Goal: Task Accomplishment & Management: Manage account settings

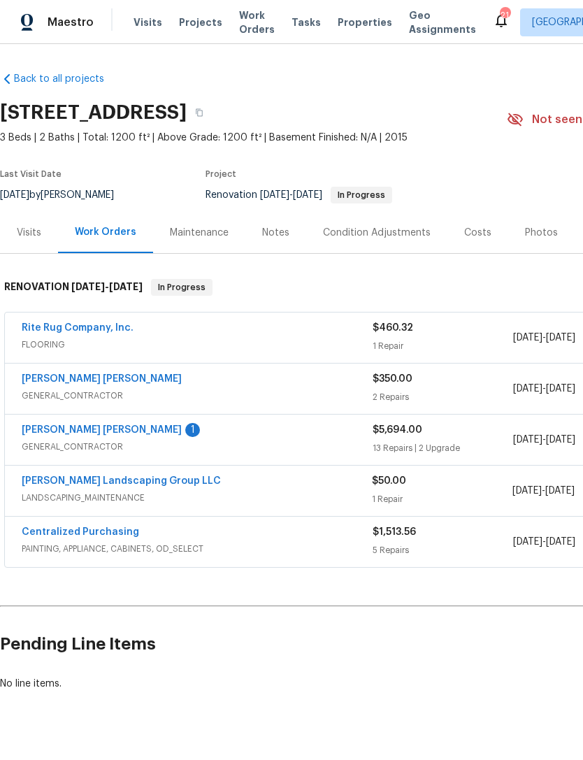
click at [131, 430] on link "Fernando Ruiz Hernandez" at bounding box center [102, 430] width 160 height 10
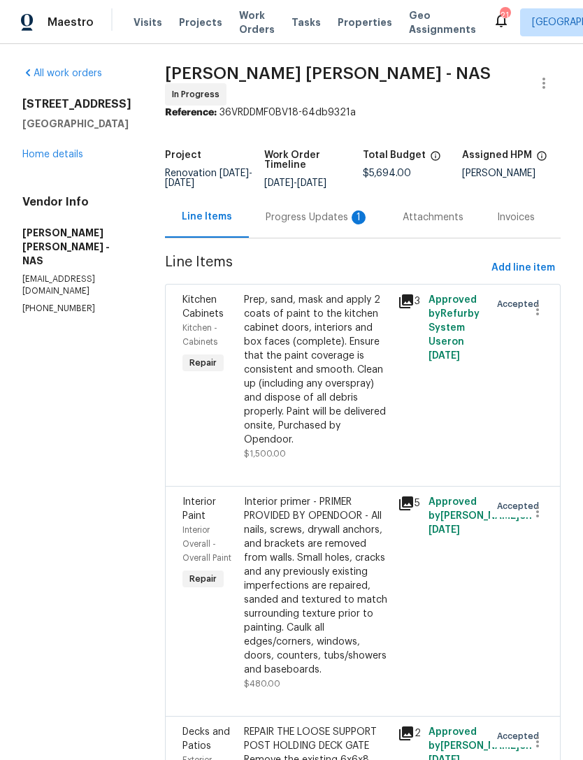
click at [301, 223] on div "Progress Updates 1" at bounding box center [317, 217] width 103 height 14
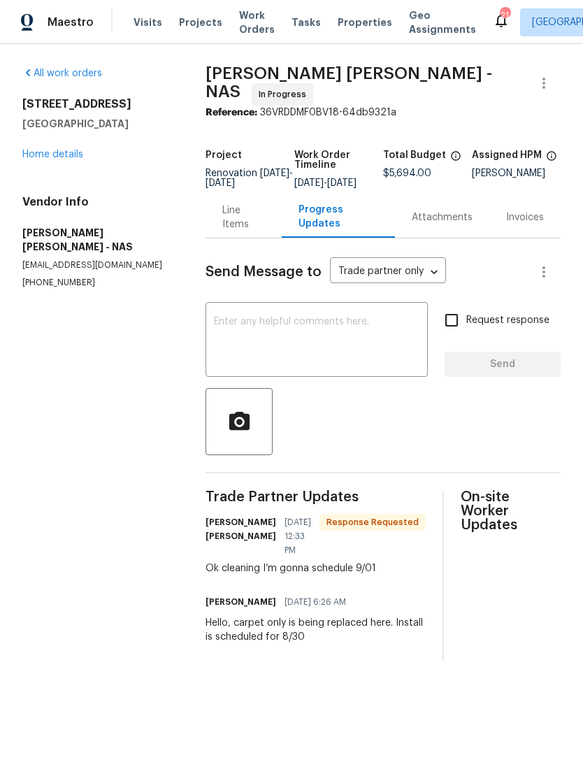
click at [372, 342] on textarea at bounding box center [316, 341] width 205 height 49
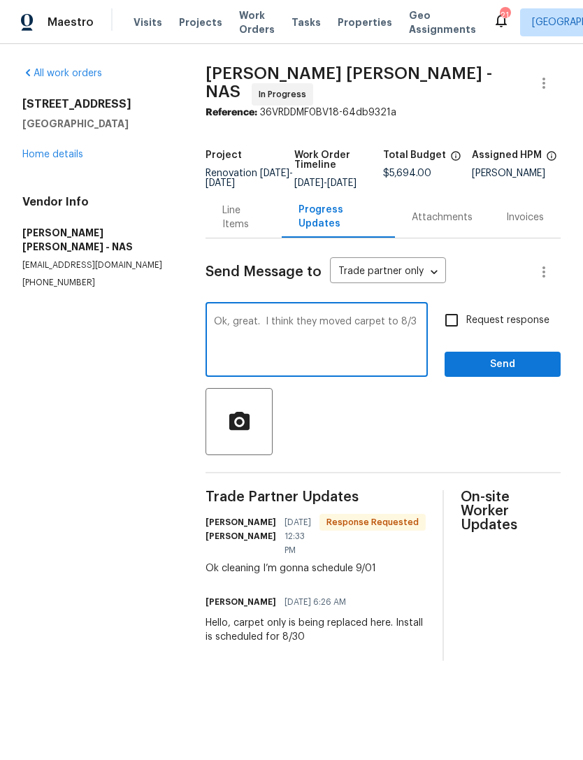
type textarea "Ok, great. I think they moved carpet to 8/31"
click at [296, 332] on textarea "Ok, great. I think they moved carpet to 8/31" at bounding box center [316, 341] width 205 height 49
click at [69, 152] on link "Home details" at bounding box center [52, 155] width 61 height 10
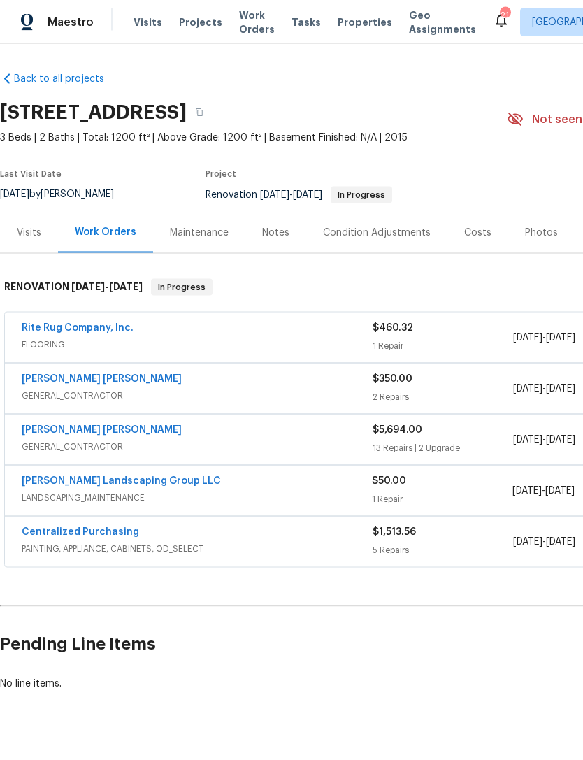
scroll to position [25, 0]
click at [96, 323] on link "Rite Rug Company, Inc." at bounding box center [78, 328] width 112 height 10
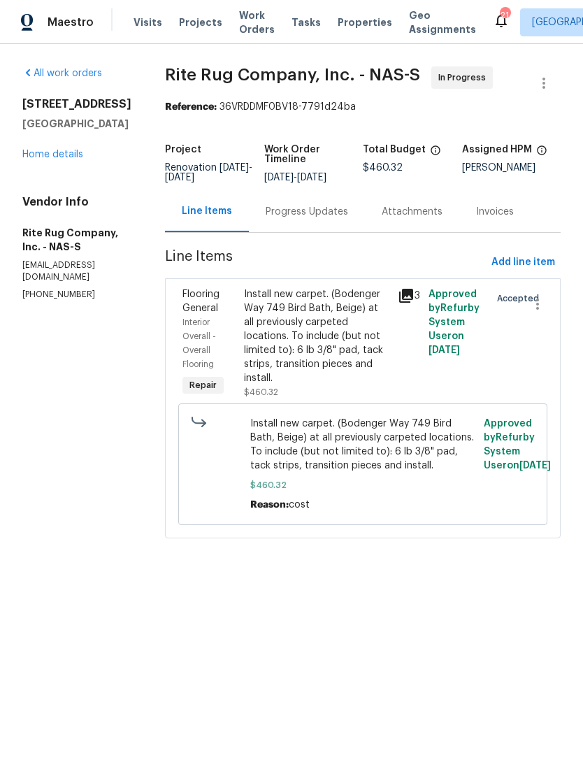
click at [325, 219] on div "Progress Updates" at bounding box center [307, 212] width 82 height 14
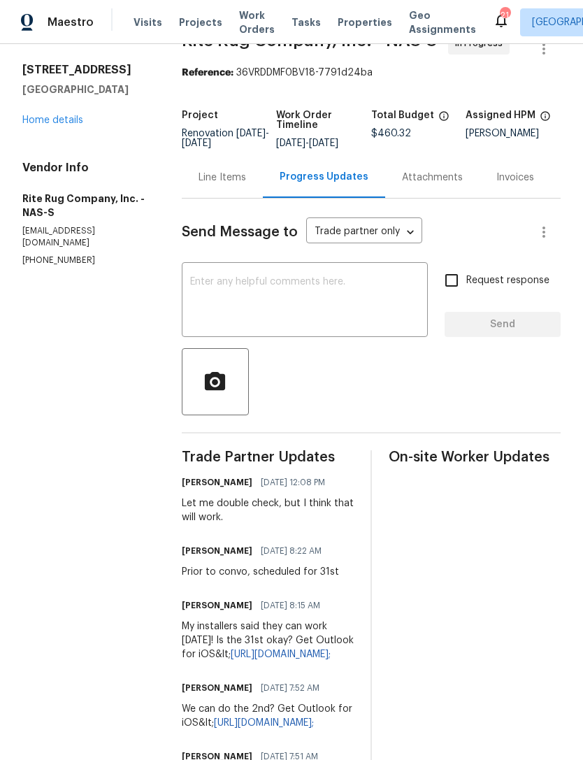
scroll to position [35, 0]
click at [338, 307] on textarea at bounding box center [305, 300] width 230 height 49
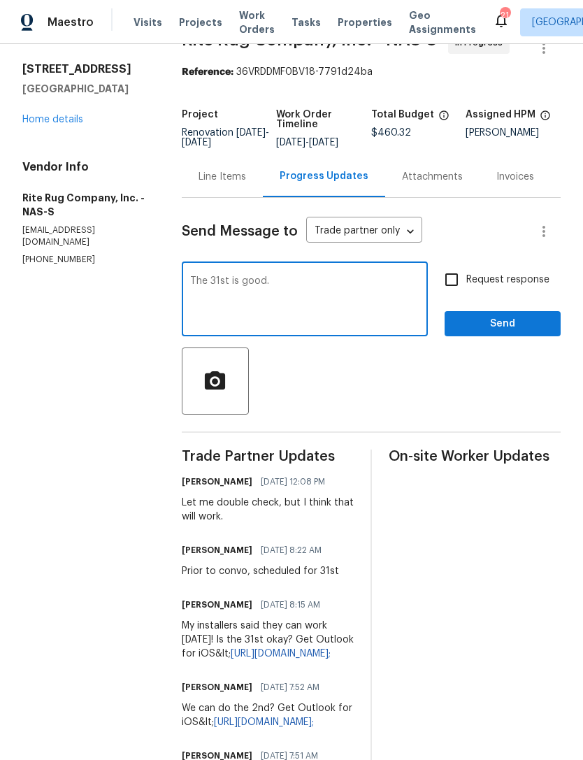
type textarea "The 31st is good."
click at [531, 333] on span "Send" at bounding box center [503, 323] width 94 height 17
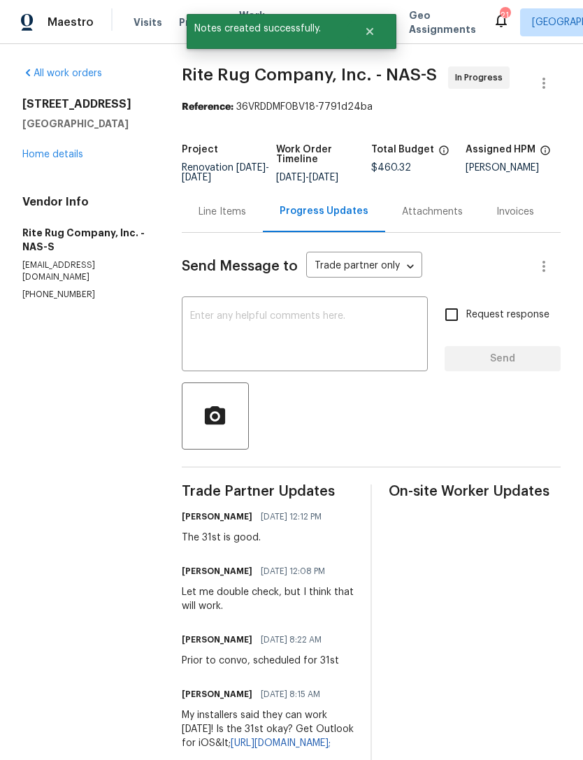
click at [63, 143] on div "371 Elm Ave Lewisburg, TN 37091 Home details" at bounding box center [85, 129] width 126 height 64
click at [44, 157] on link "Home details" at bounding box center [52, 155] width 61 height 10
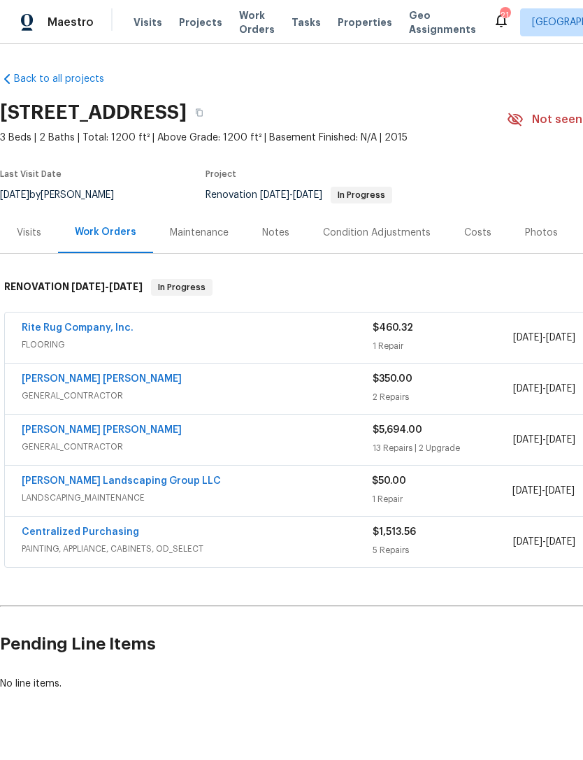
click at [100, 433] on link "Fernando Ruiz Hernandez" at bounding box center [102, 430] width 160 height 10
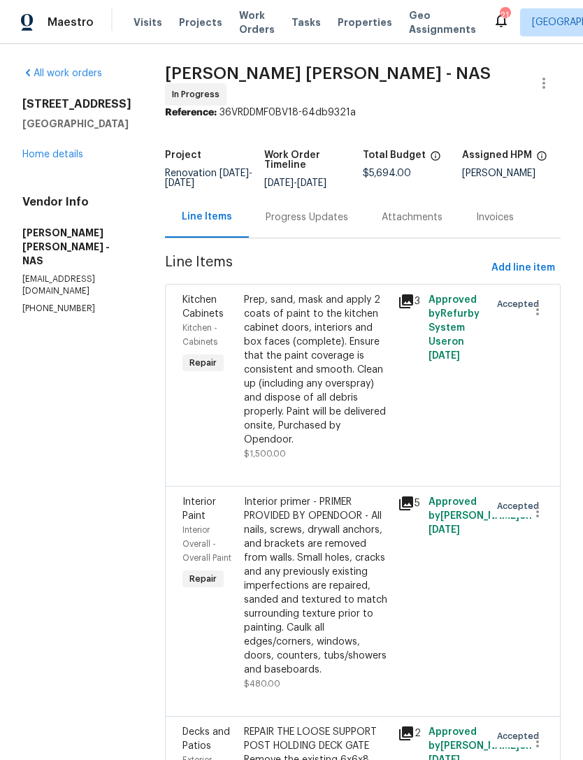
click at [337, 224] on div "Progress Updates" at bounding box center [307, 217] width 82 height 14
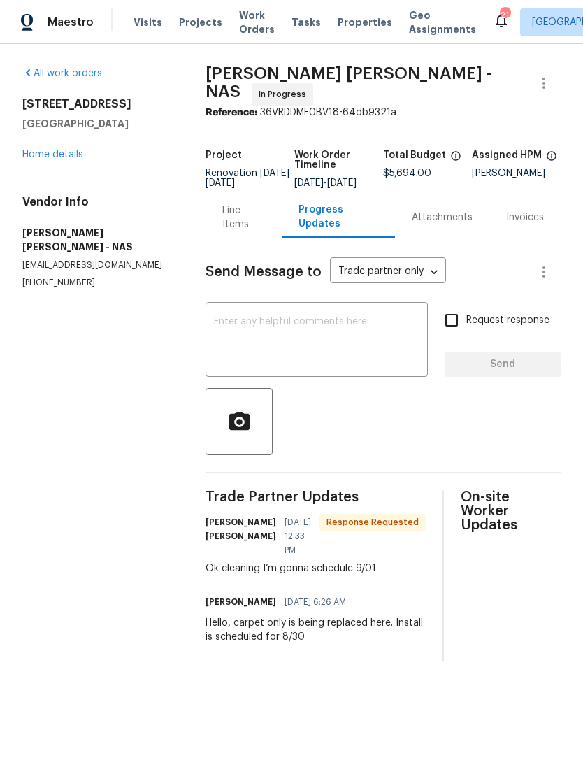
click at [348, 353] on textarea at bounding box center [316, 341] width 205 height 49
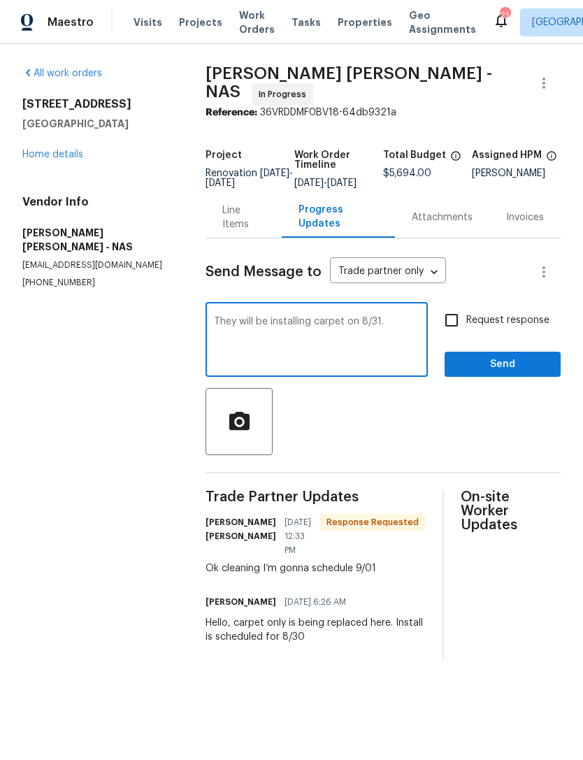
type textarea "They will be installing carpet on 8/31."
click at [522, 371] on span "Send" at bounding box center [503, 364] width 94 height 17
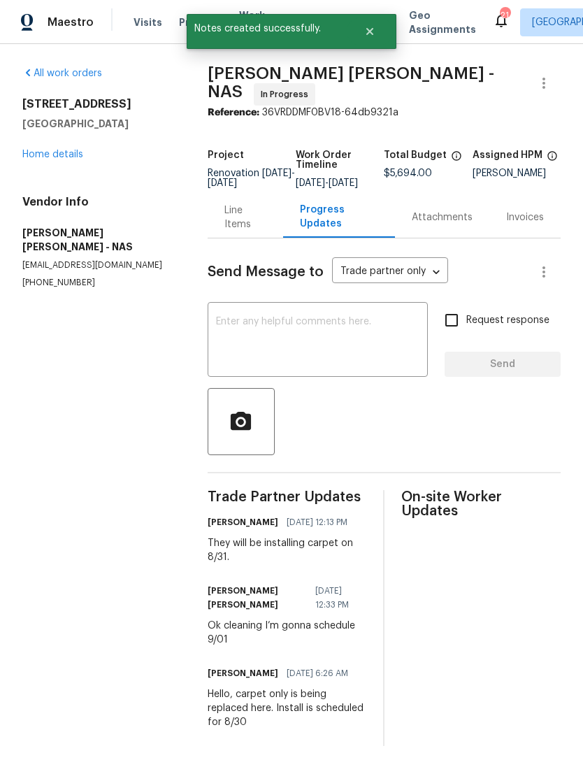
click at [65, 150] on link "Home details" at bounding box center [52, 155] width 61 height 10
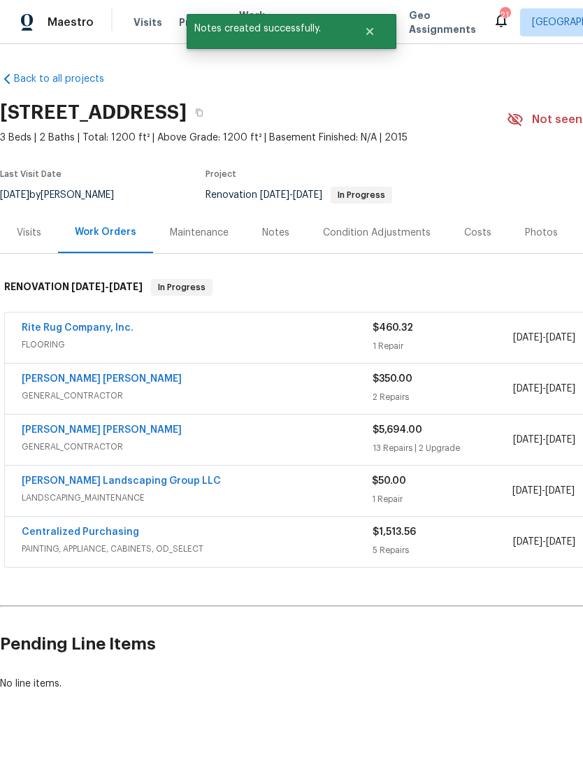
click at [284, 231] on div "Notes" at bounding box center [275, 233] width 27 height 14
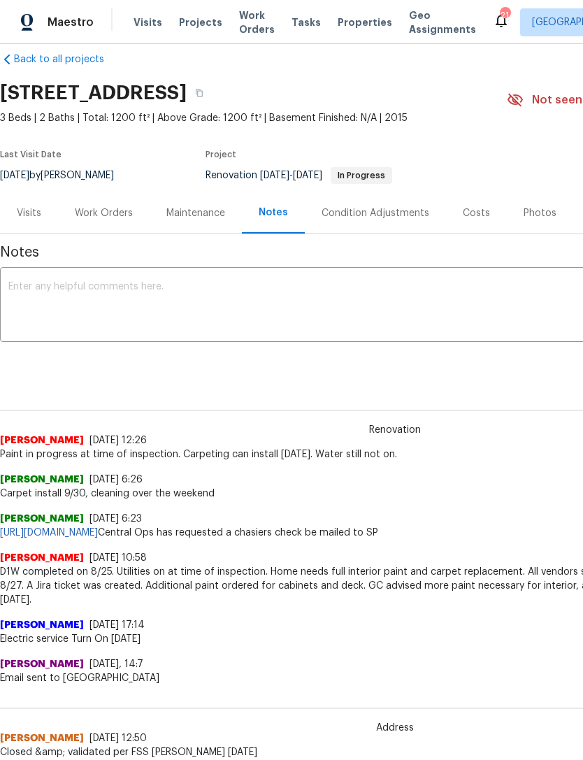
scroll to position [20, 0]
click at [194, 294] on textarea at bounding box center [394, 305] width 773 height 49
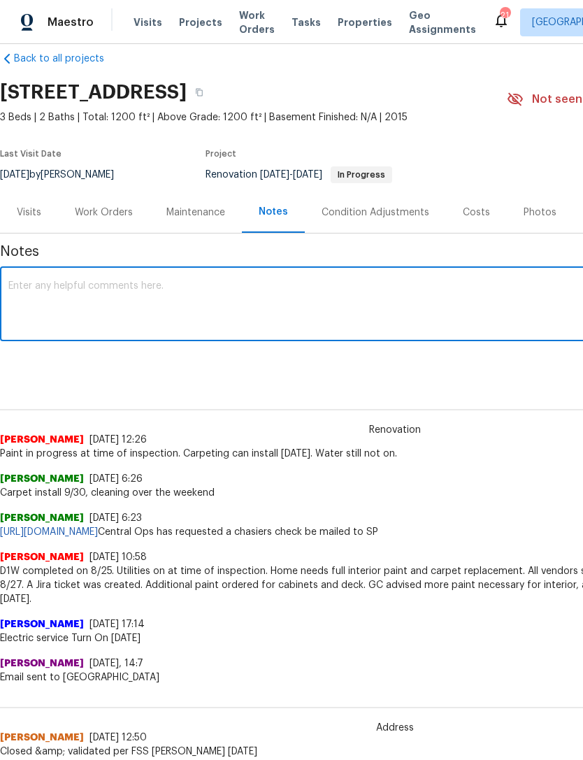
click at [21, 303] on textarea at bounding box center [394, 305] width 773 height 49
click at [28, 283] on textarea at bounding box center [394, 305] width 773 height 49
paste textarea "Uma Maheshwari S updated a comment: Melissa Mossbrooks As the cashier’s check w…"
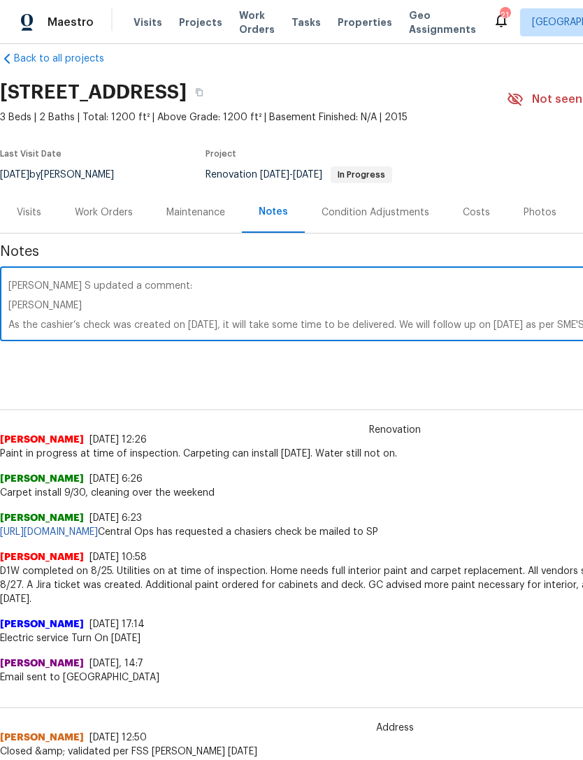
scroll to position [10, 0]
click at [111, 306] on textarea "Uma Maheshwari S updated a comment: Melissa Mossbrooks As the cashier’s check w…" at bounding box center [394, 305] width 773 height 49
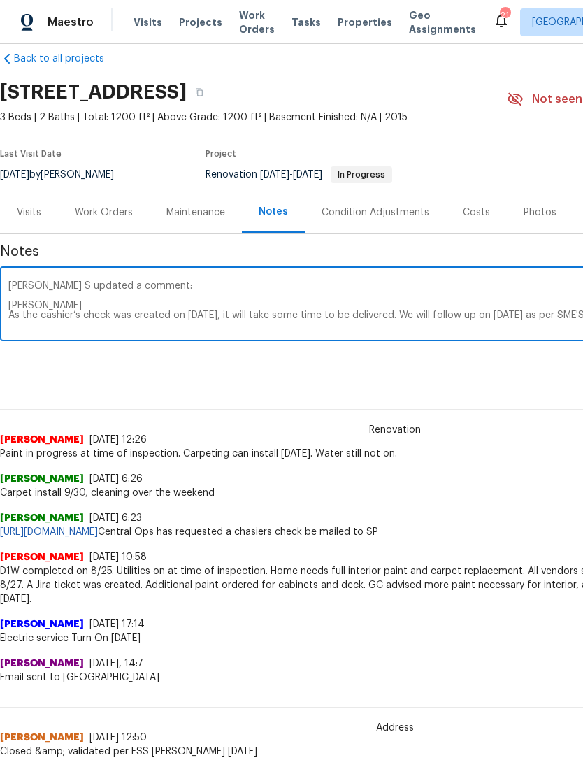
scroll to position [0, 0]
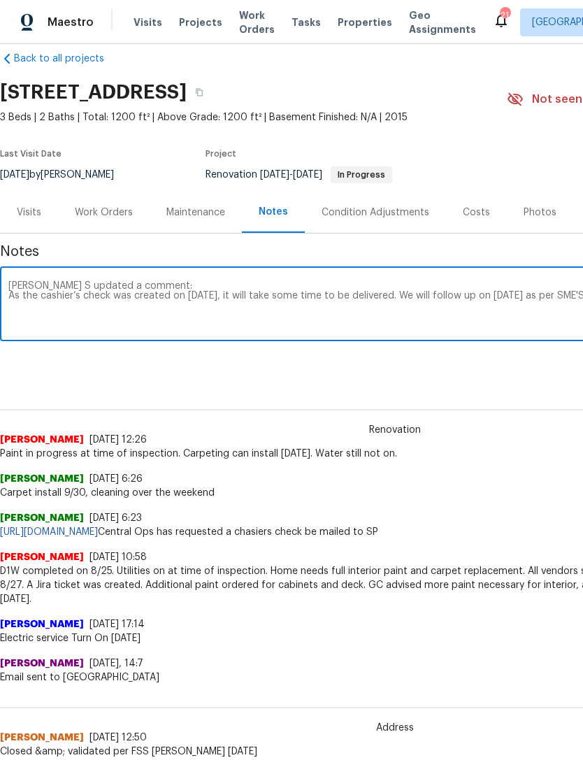
click at [16, 276] on div "Uma Maheshwari S updated a comment: As the cashier’s check was created on 08/27…" at bounding box center [395, 305] width 790 height 71
click at [50, 282] on textarea "Uma Maheshwari S updated a comment: As the cashier’s check was created on 08/27…" at bounding box center [394, 305] width 773 height 49
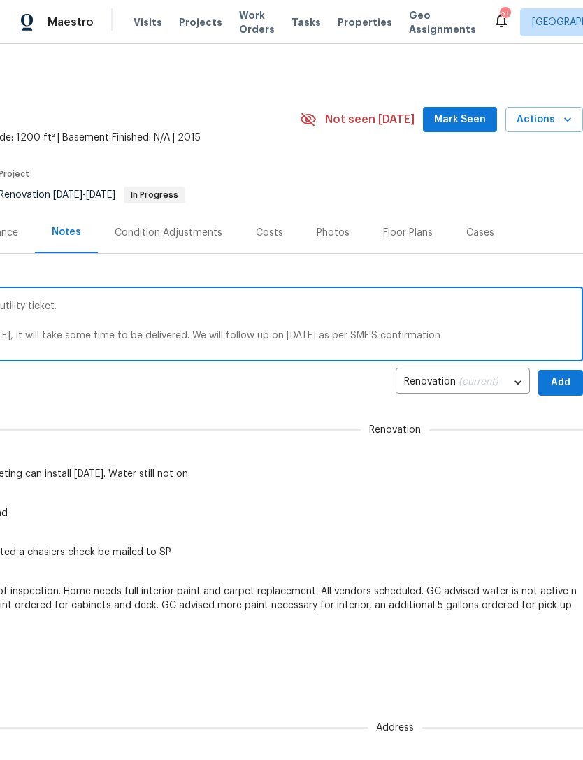
scroll to position [0, 207]
type textarea "This is the latest communication from the utility ticket. Uma Maheshwari S upda…"
click at [563, 379] on span "Add" at bounding box center [560, 382] width 22 height 17
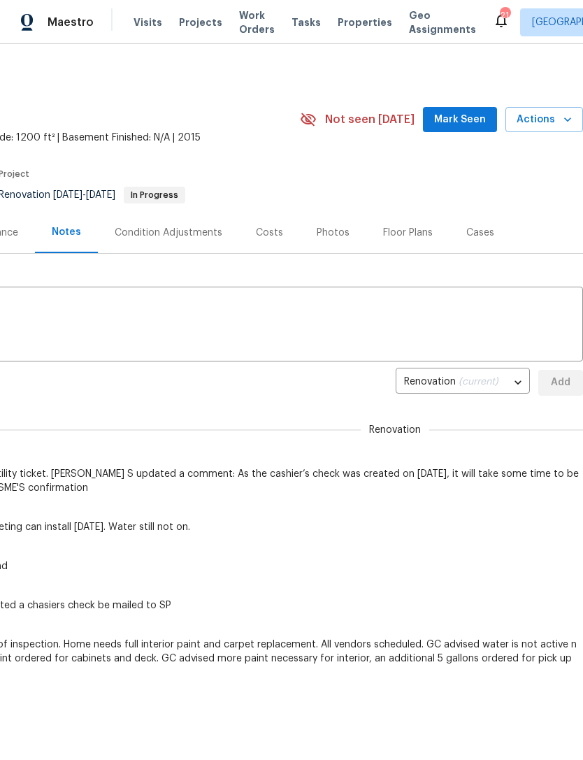
click at [475, 111] on span "Mark Seen" at bounding box center [460, 119] width 52 height 17
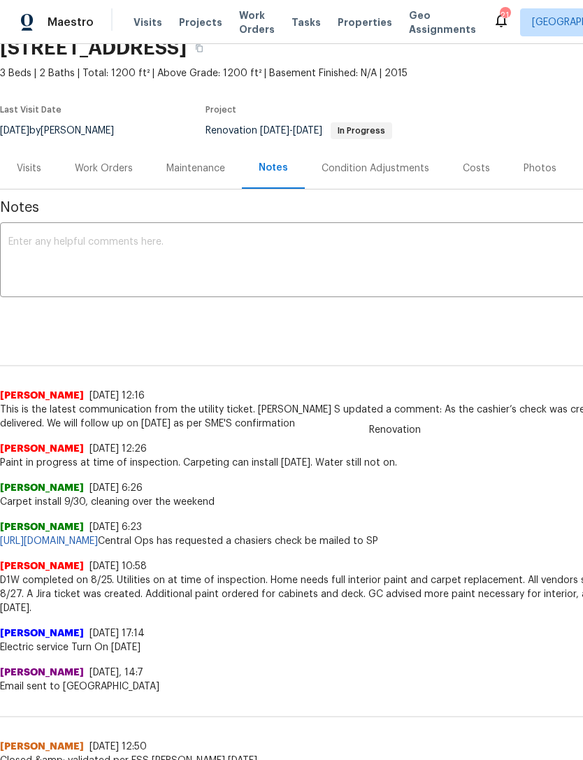
scroll to position [64, 0]
click at [405, 254] on textarea at bounding box center [394, 261] width 773 height 49
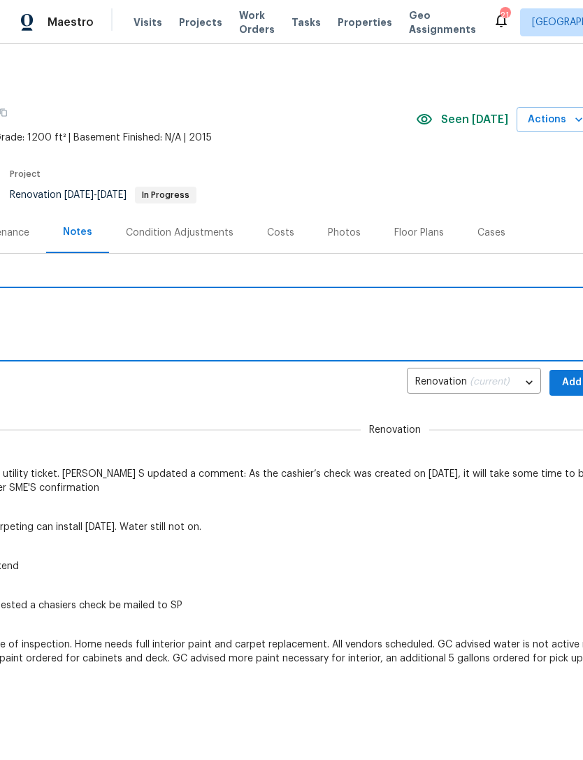
scroll to position [0, 195]
type textarea "Clean is scheduled 9/1."
click at [571, 374] on span "Add" at bounding box center [572, 382] width 22 height 17
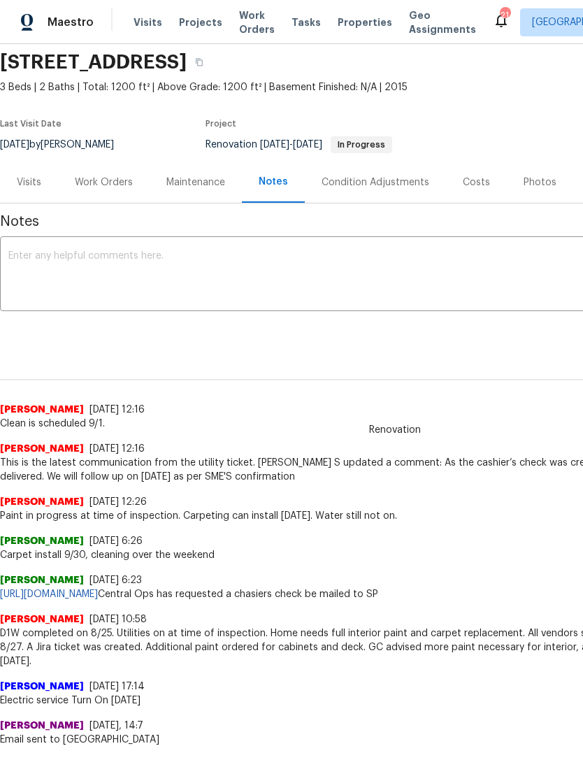
scroll to position [51, 0]
click at [103, 180] on div "Work Orders" at bounding box center [104, 182] width 58 height 14
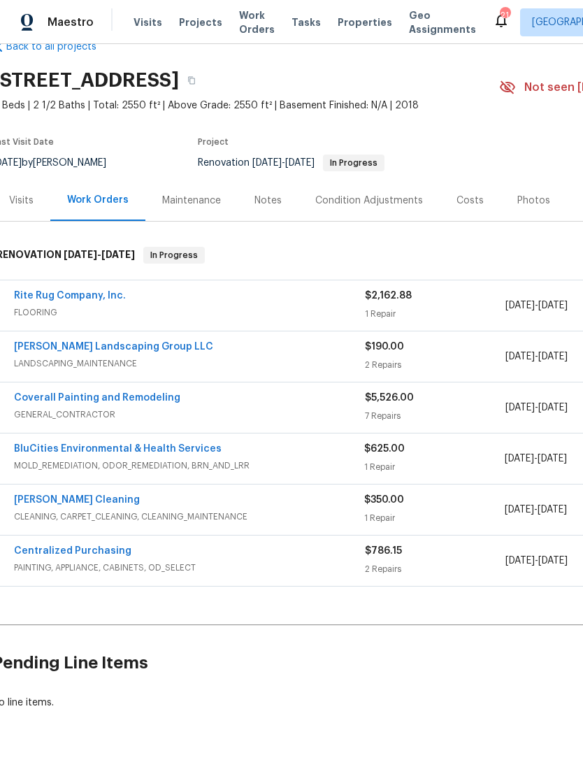
scroll to position [31, 8]
click at [264, 203] on div "Notes" at bounding box center [267, 201] width 27 height 14
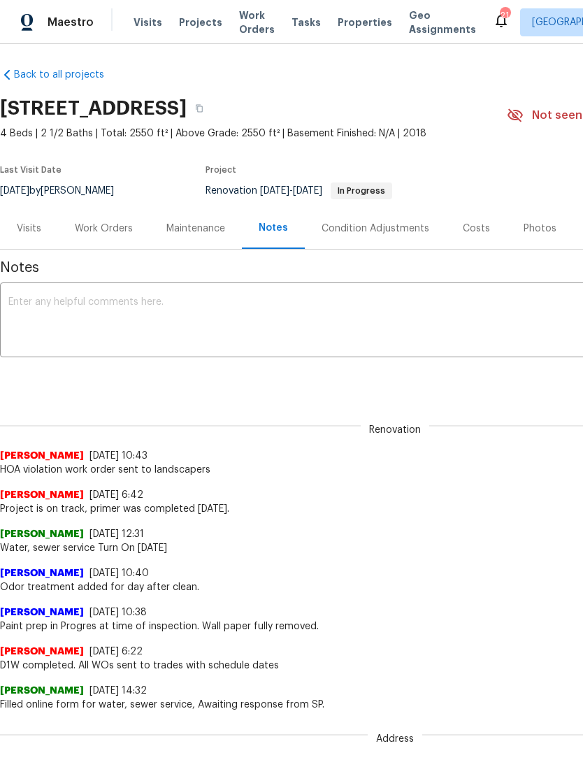
scroll to position [4, 0]
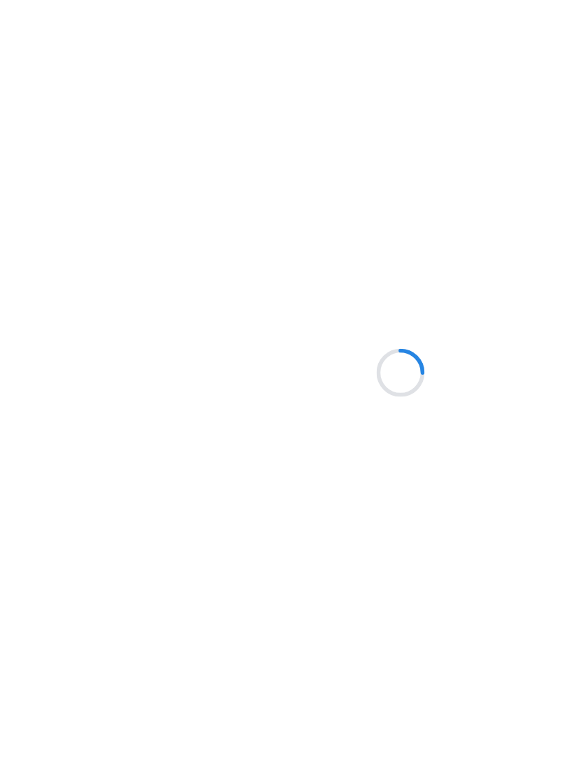
scroll to position [109, 0]
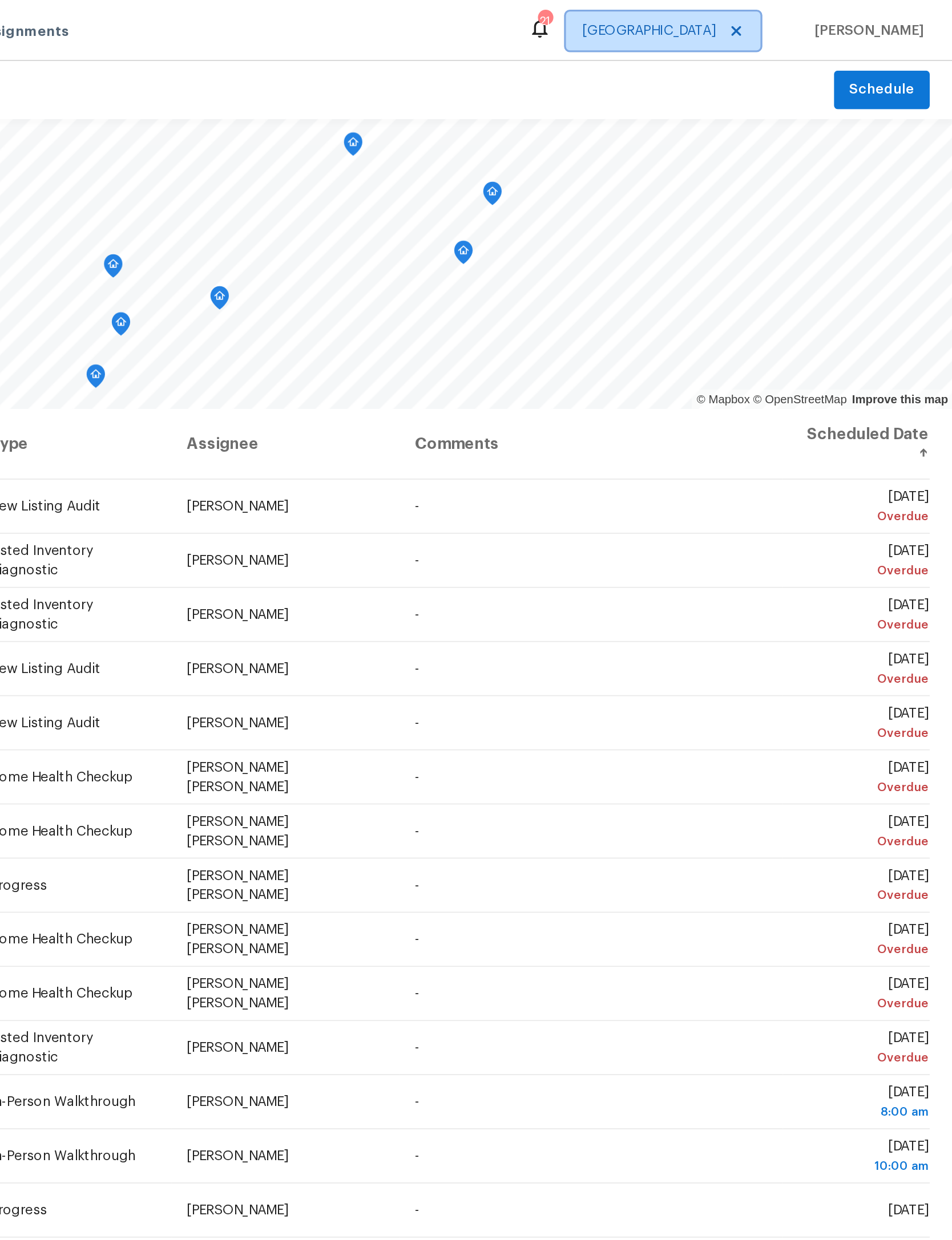
click at [821, 18] on icon at bounding box center [824, 18] width 6 height 6
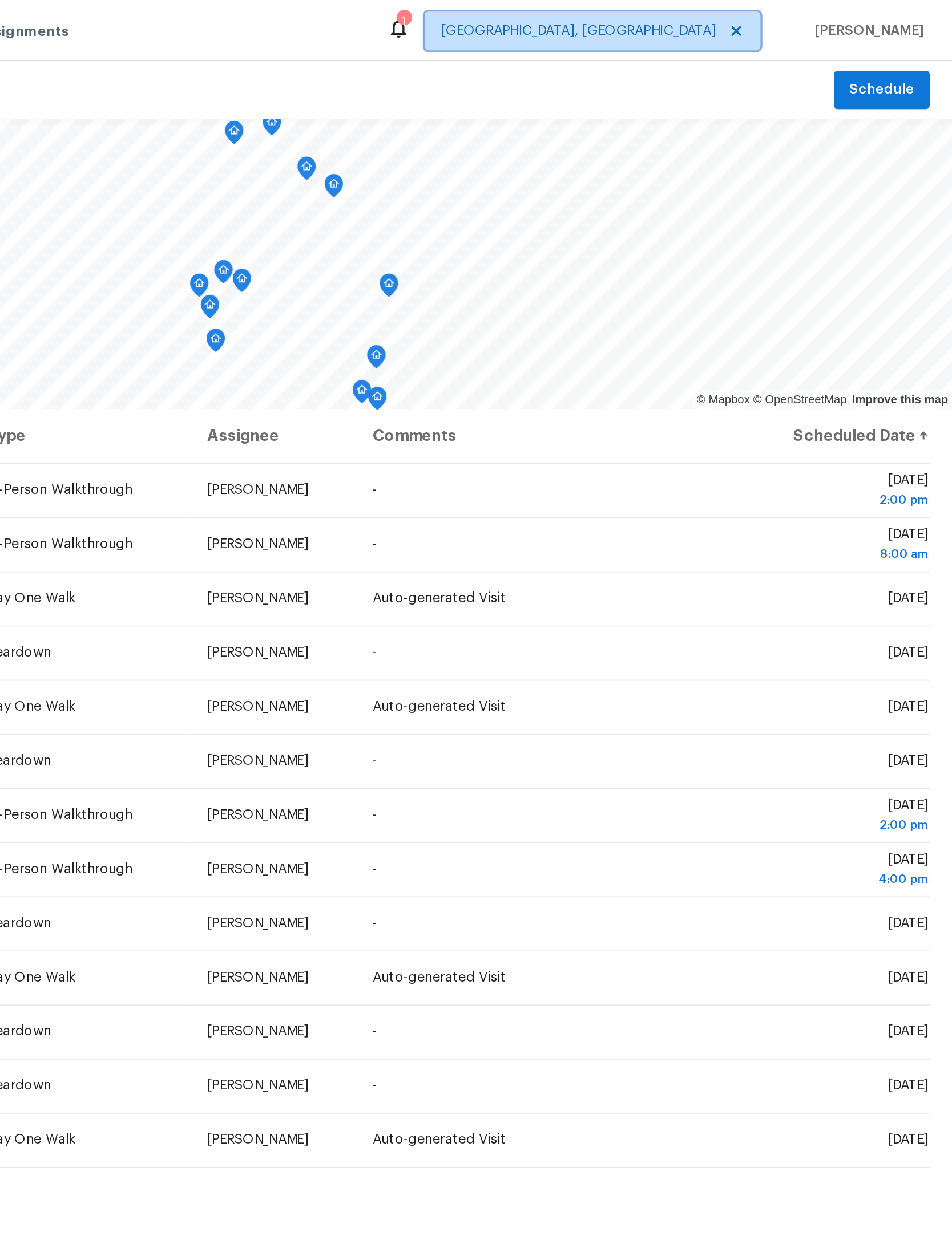
click at [820, 19] on icon at bounding box center [824, 18] width 9 height 9
click at [650, 22] on span "[GEOGRAPHIC_DATA], [GEOGRAPHIC_DATA]" at bounding box center [731, 18] width 162 height 11
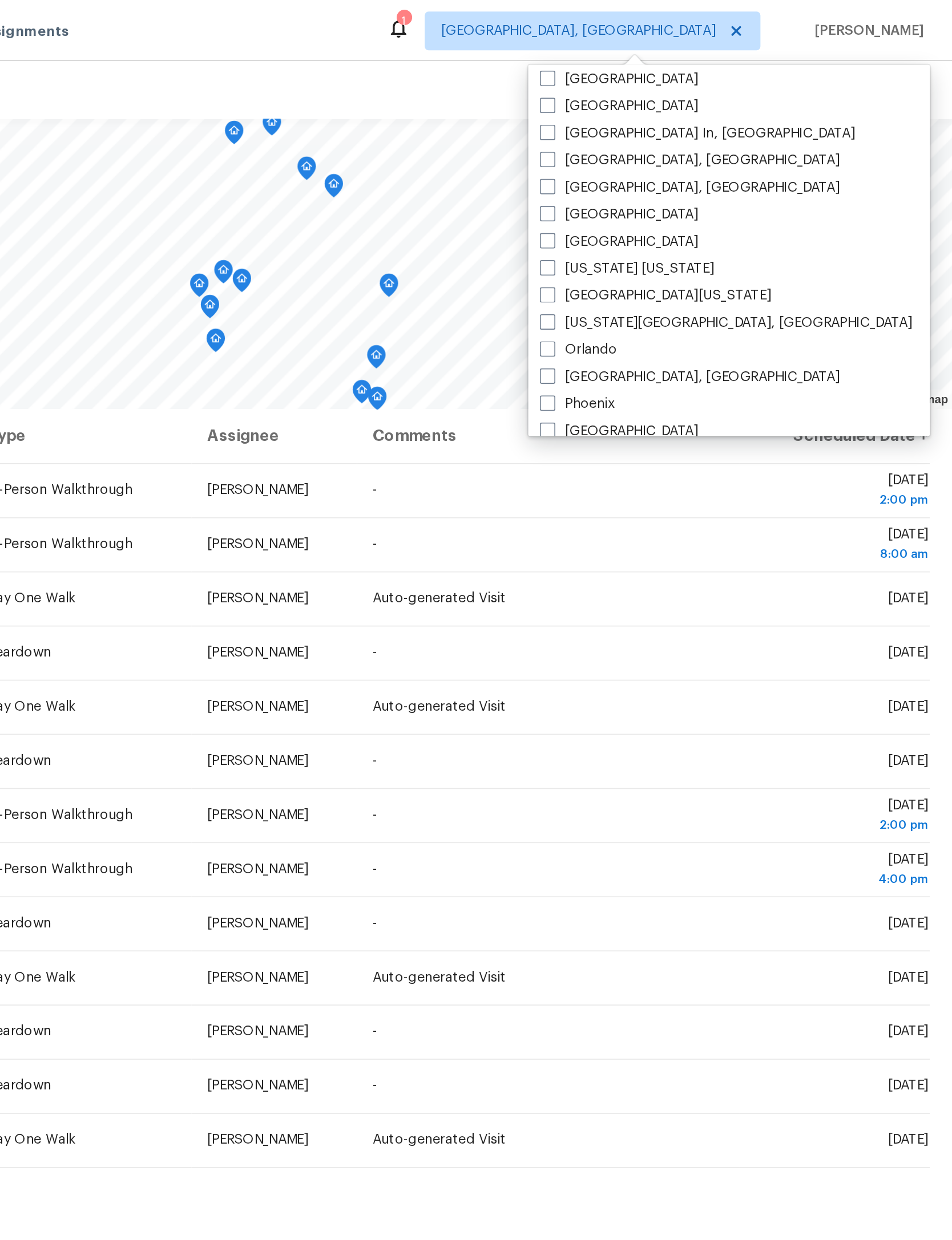
scroll to position [478, 0]
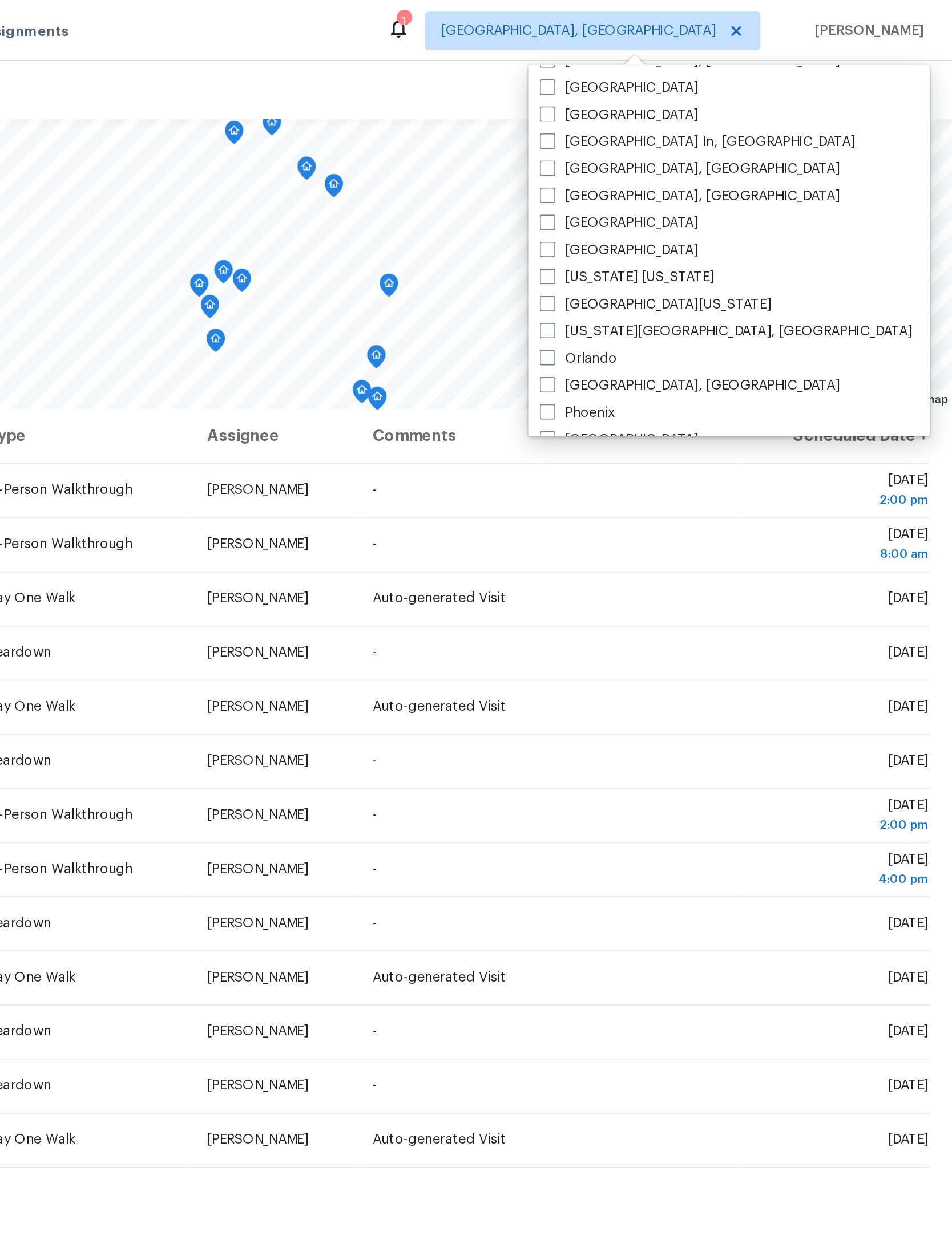
click at [708, 136] on label "Minneapolis" at bounding box center [754, 131] width 94 height 11
click at [708, 134] on input "Minneapolis" at bounding box center [711, 129] width 7 height 7
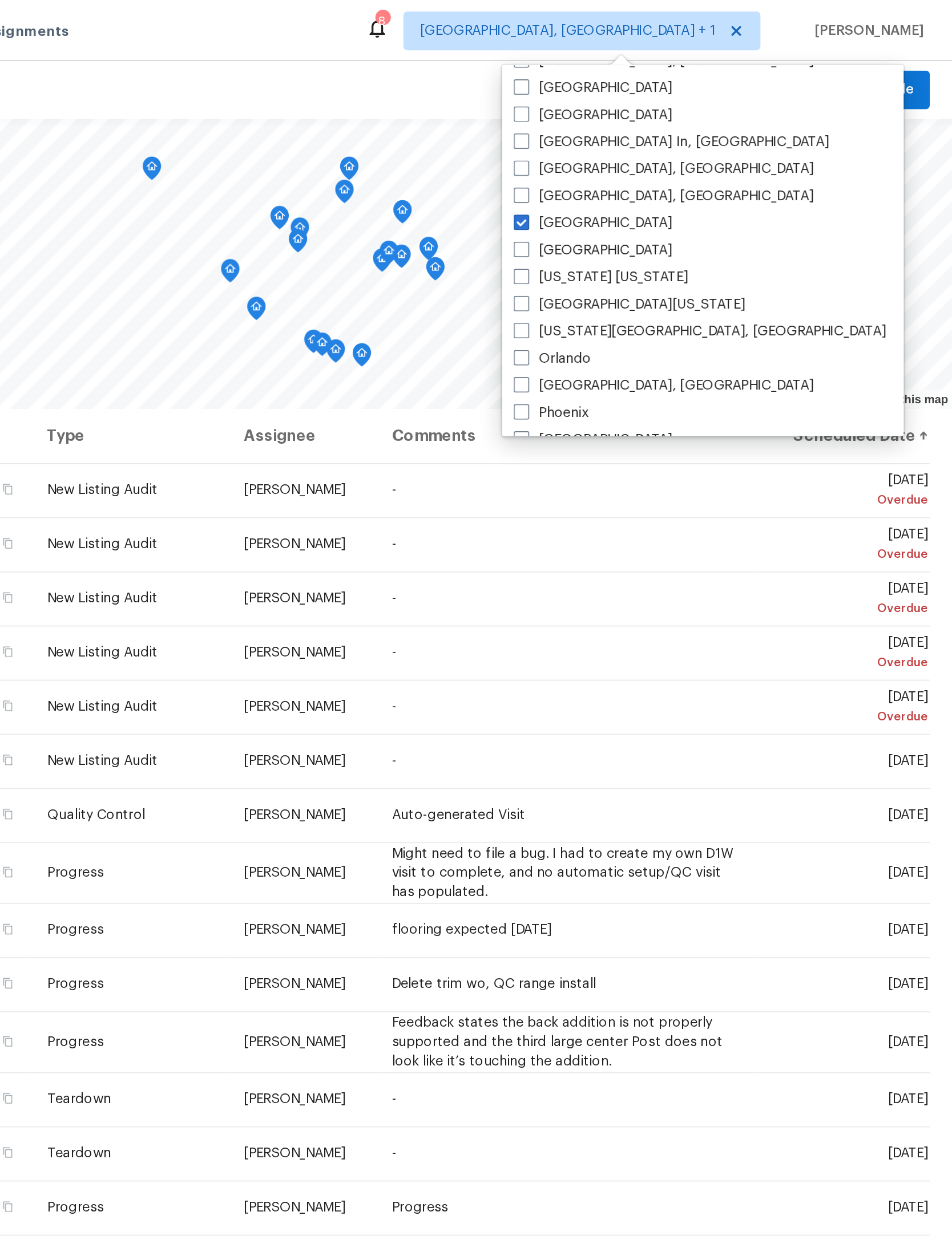
click at [692, 128] on label "Minneapolis" at bounding box center [739, 131] width 94 height 11
click at [692, 128] on input "Minneapolis" at bounding box center [696, 129] width 7 height 7
checkbox input "false"
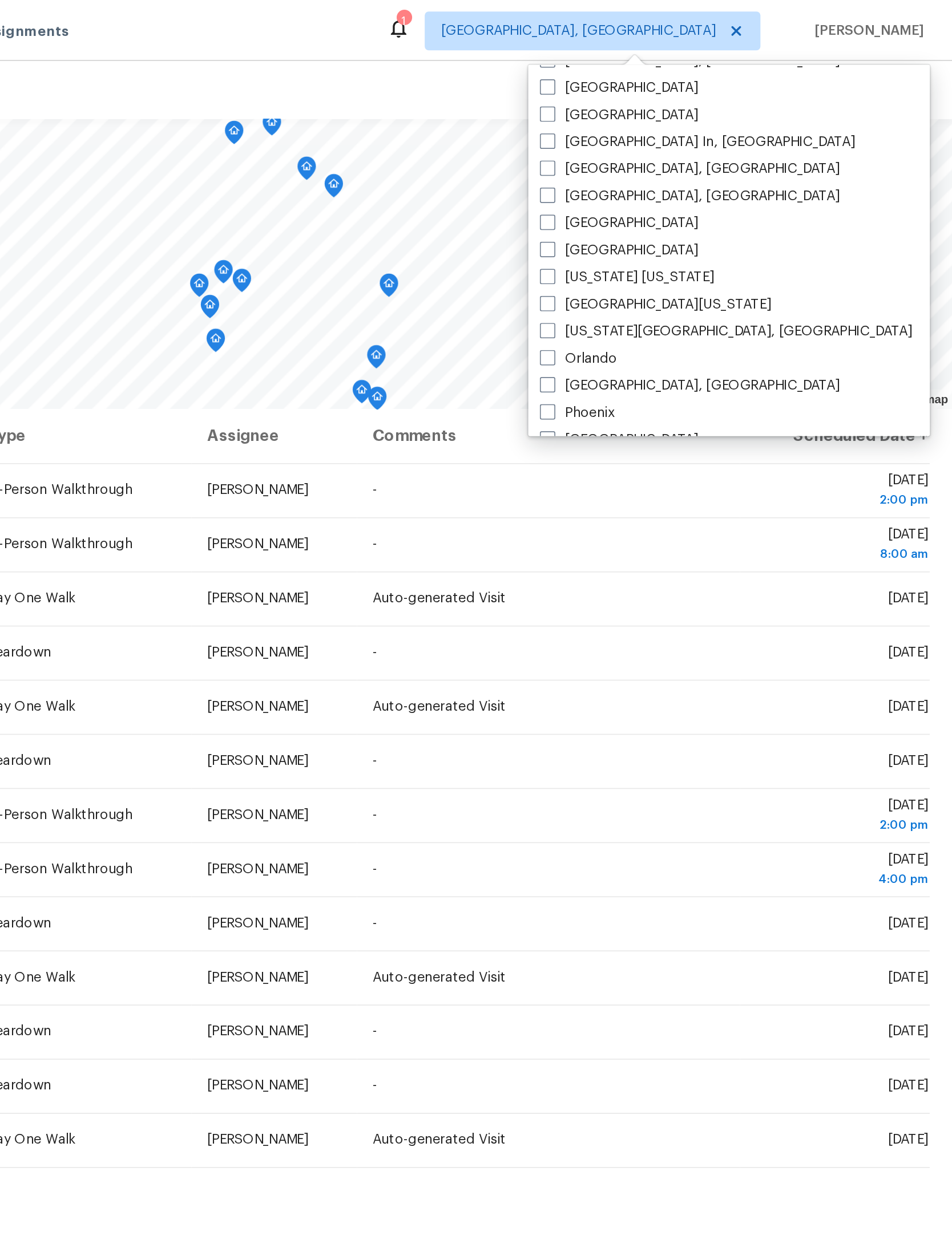
click at [708, 147] on label "[GEOGRAPHIC_DATA]" at bounding box center [754, 148] width 94 height 11
click at [708, 147] on input "[GEOGRAPHIC_DATA]" at bounding box center [711, 145] width 7 height 7
checkbox input "true"
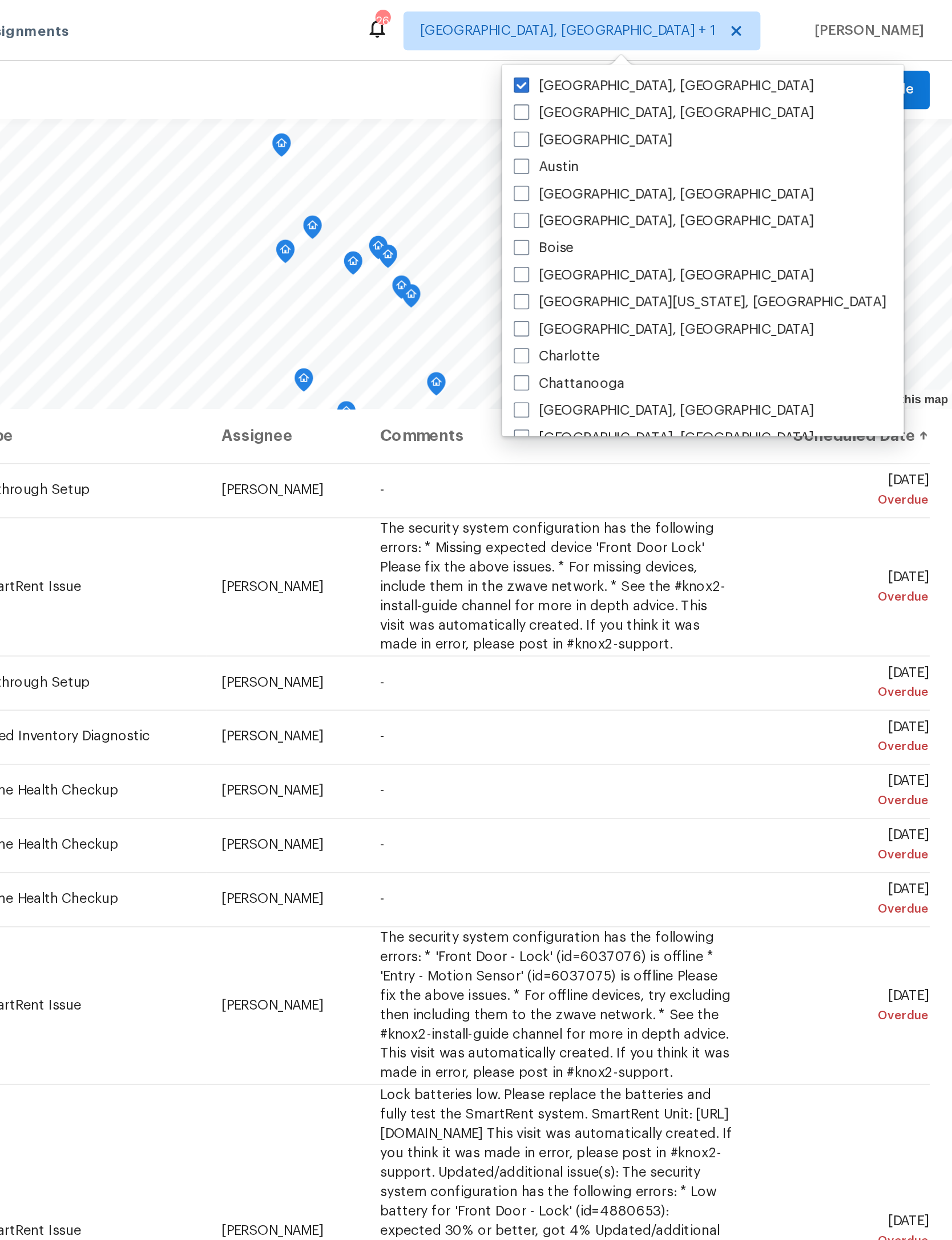
click at [692, 47] on label "Albuquerque, NM" at bounding box center [781, 51] width 177 height 11
click at [692, 47] on input "Albuquerque, NM" at bounding box center [696, 48] width 7 height 7
checkbox input "false"
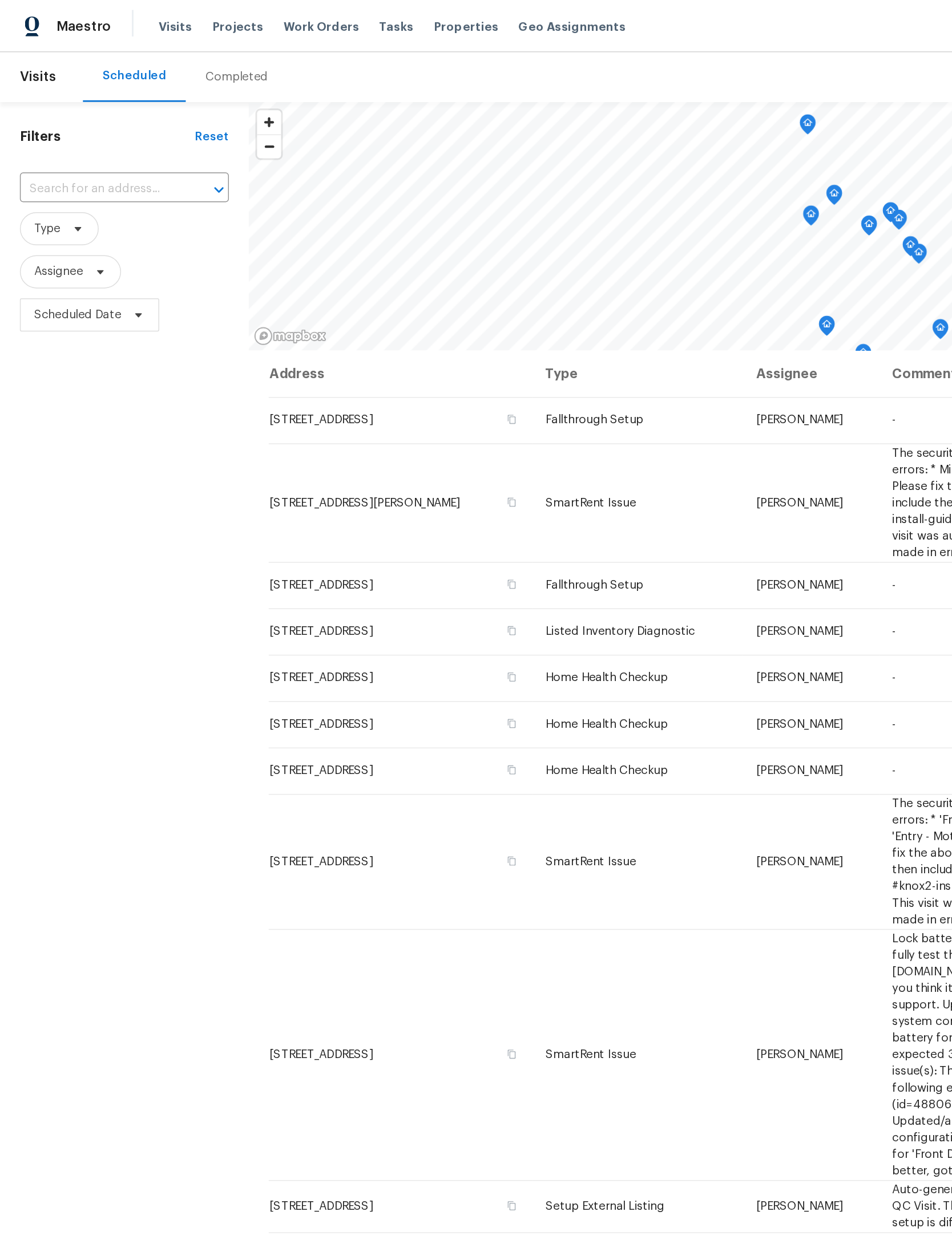
click at [156, 16] on span "Projects" at bounding box center [163, 18] width 35 height 11
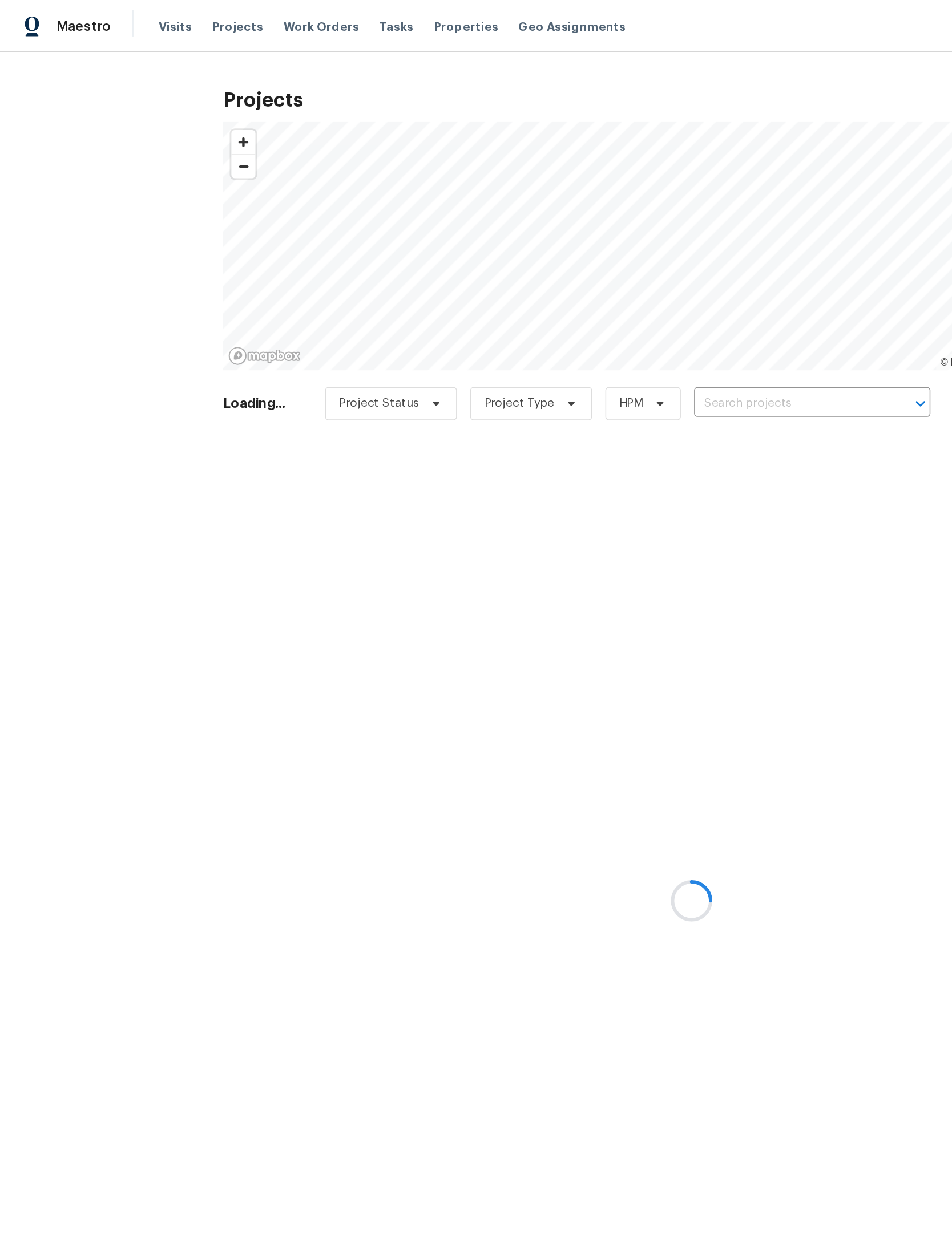
click at [584, 273] on div at bounding box center [476, 620] width 952 height 1240
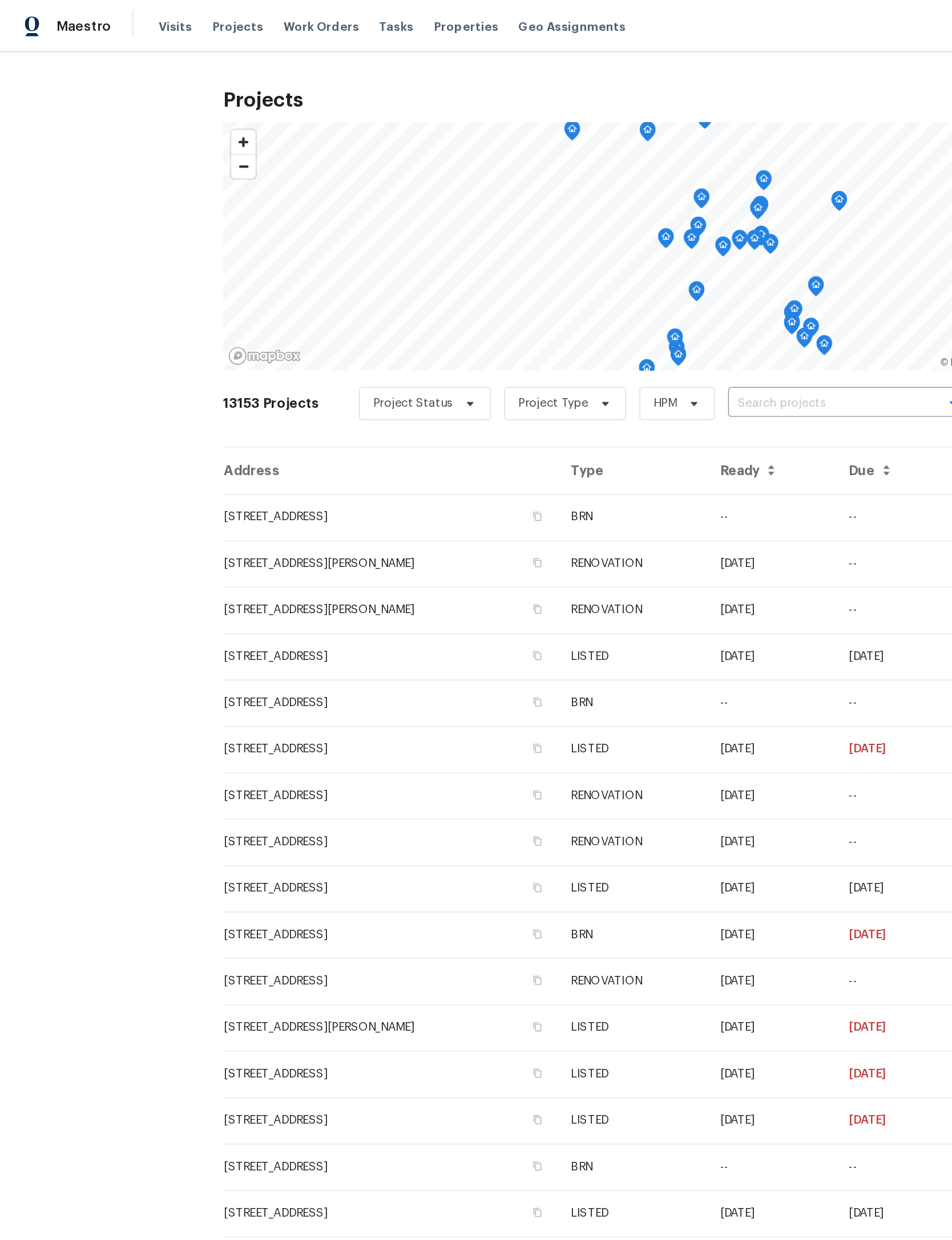
click at [601, 273] on input "text" at bounding box center [567, 278] width 131 height 18
type input "4826 trevino"
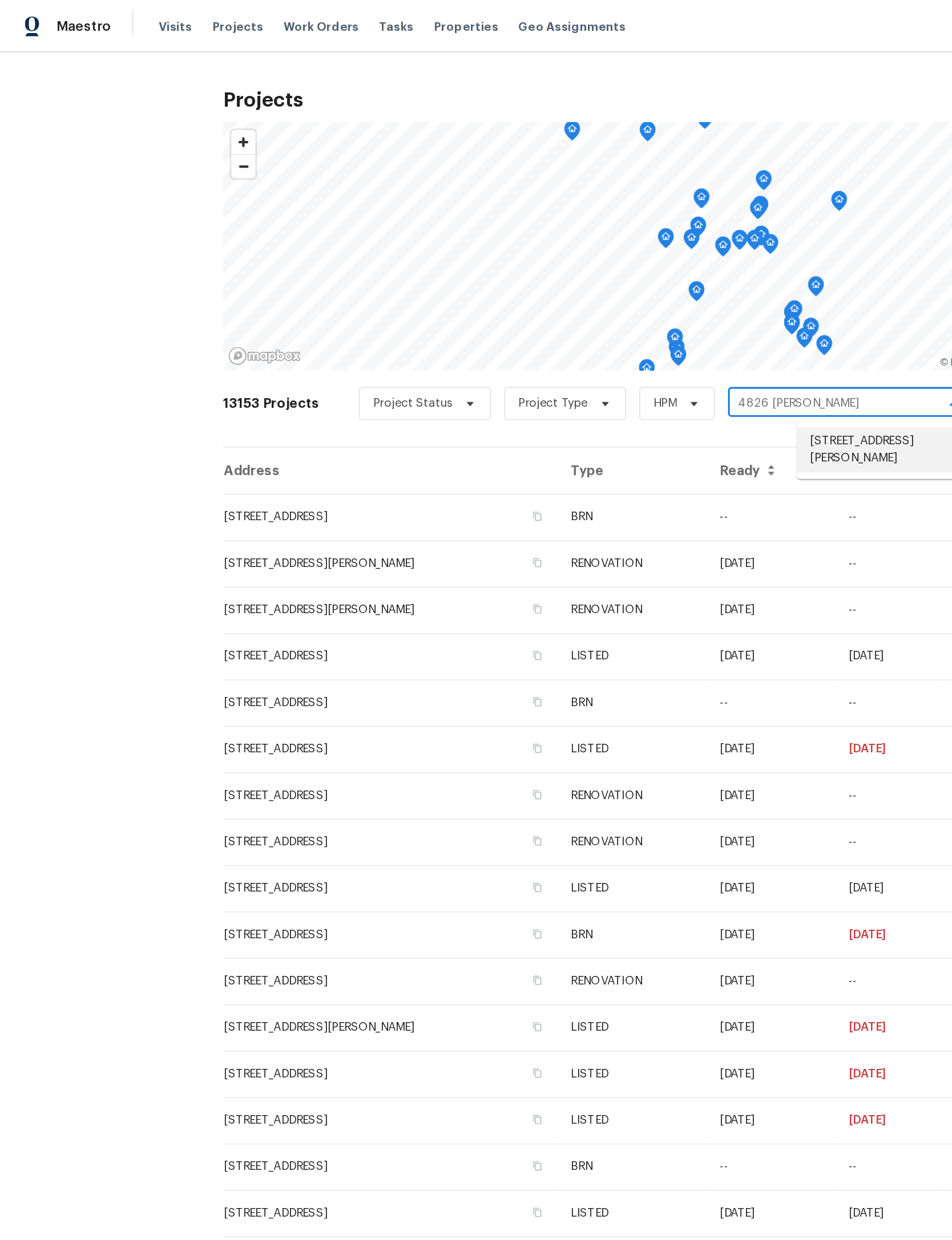
click at [605, 325] on li "[STREET_ADDRESS][PERSON_NAME]" at bounding box center [611, 310] width 124 height 31
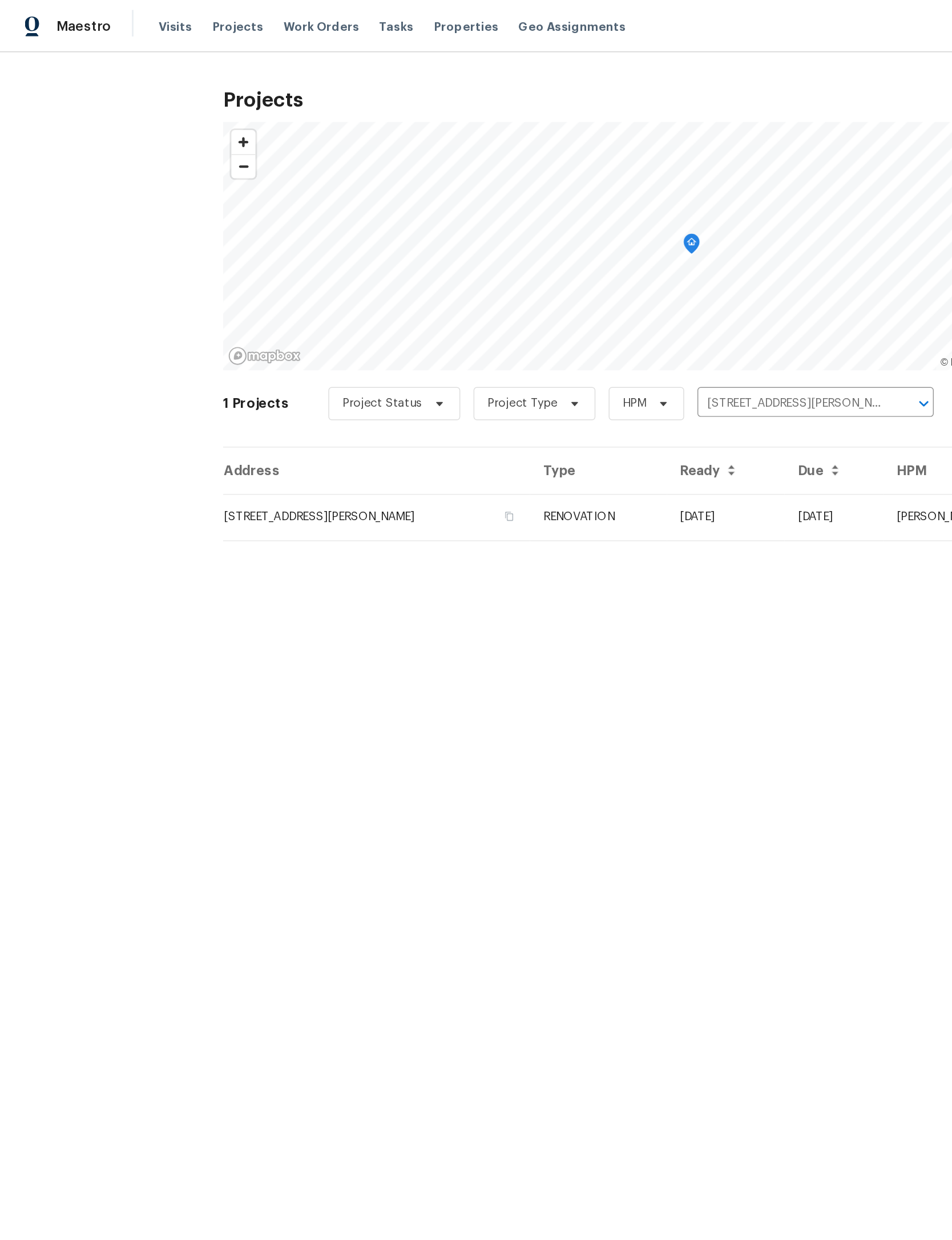
click at [241, 357] on td "[STREET_ADDRESS][PERSON_NAME]" at bounding box center [259, 356] width 211 height 32
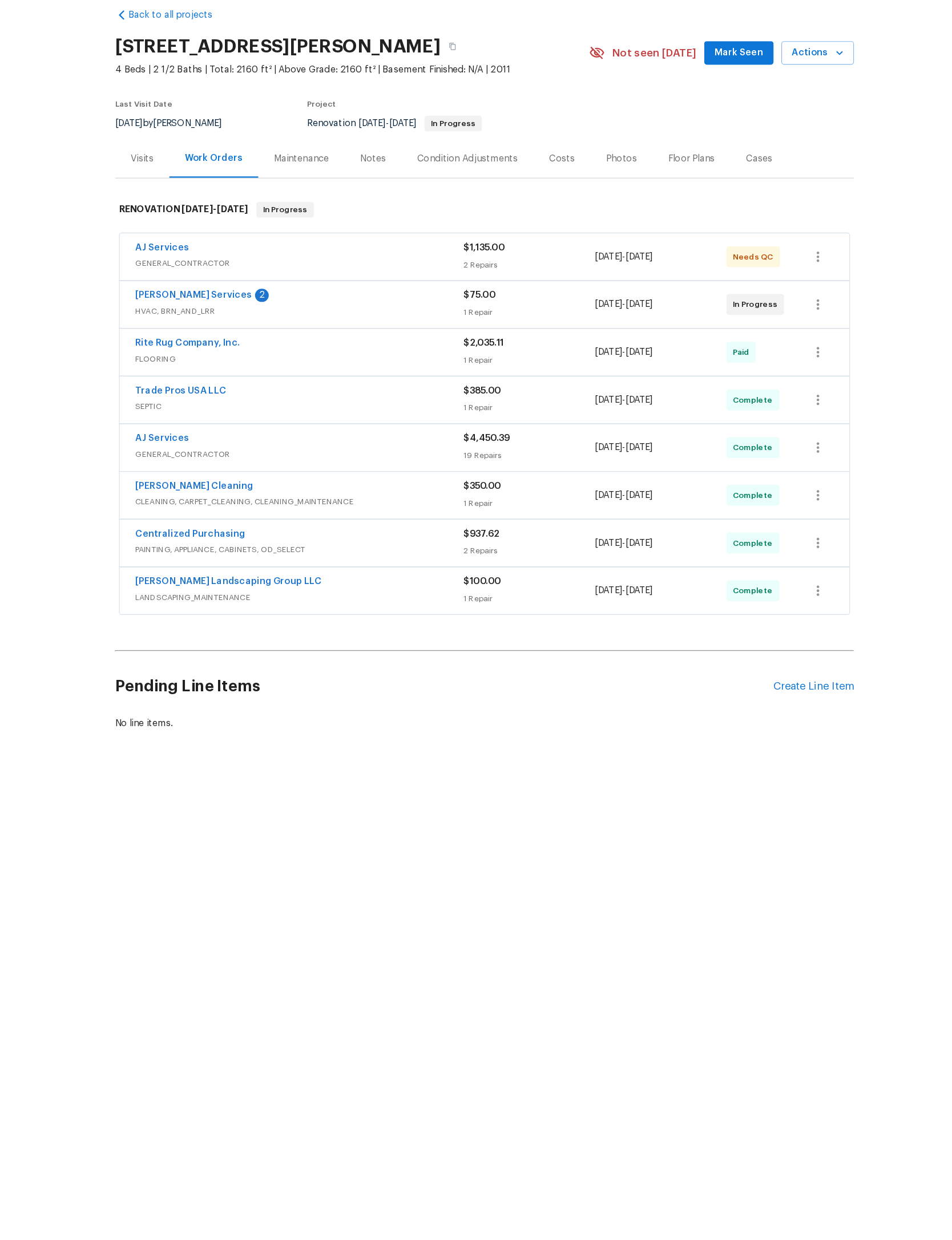
click at [368, 262] on div "AJ Services" at bounding box center [314, 269] width 287 height 14
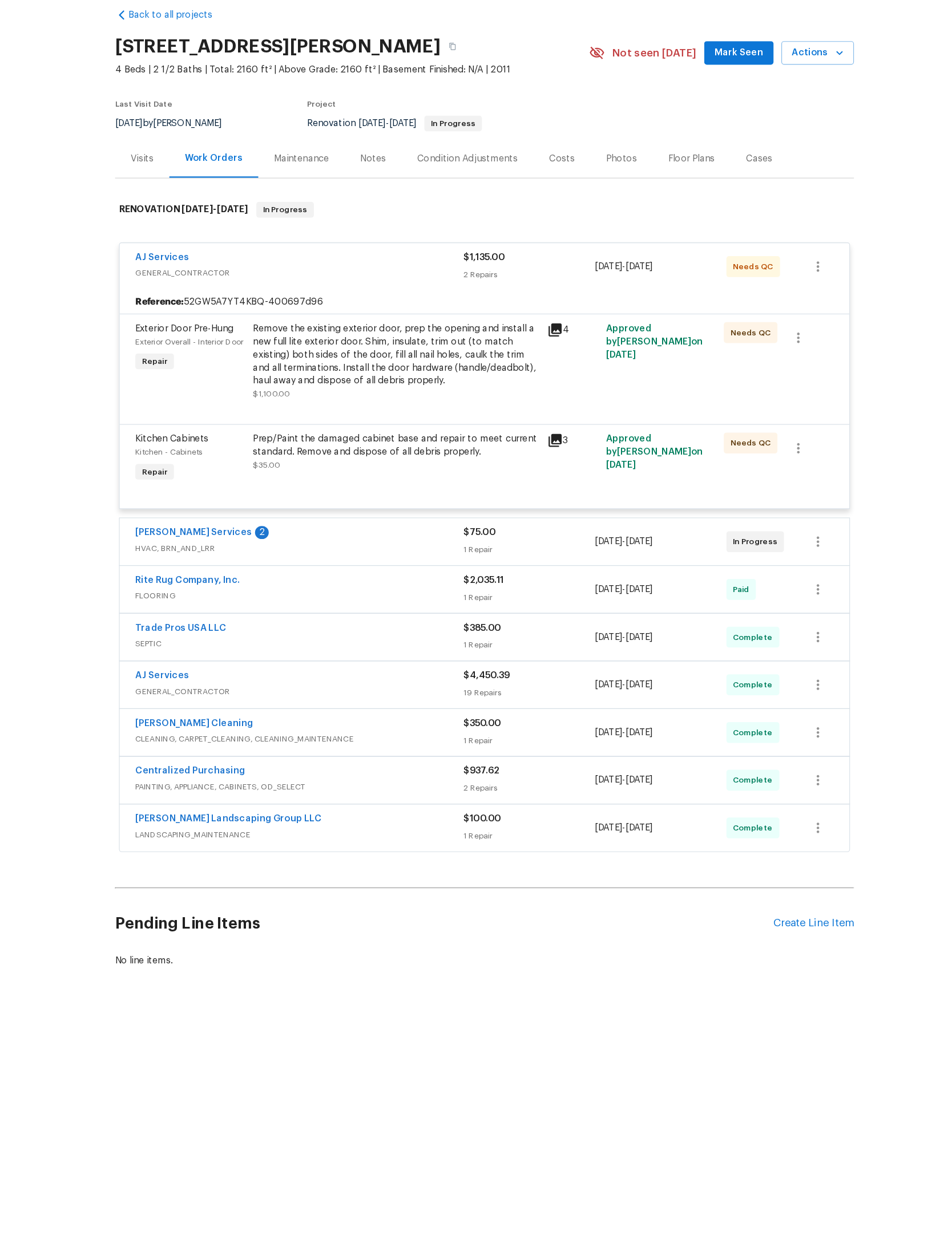
click at [362, 345] on div "Remove the existing exterior door, prep the opening and install a new full lite…" at bounding box center [398, 361] width 250 height 57
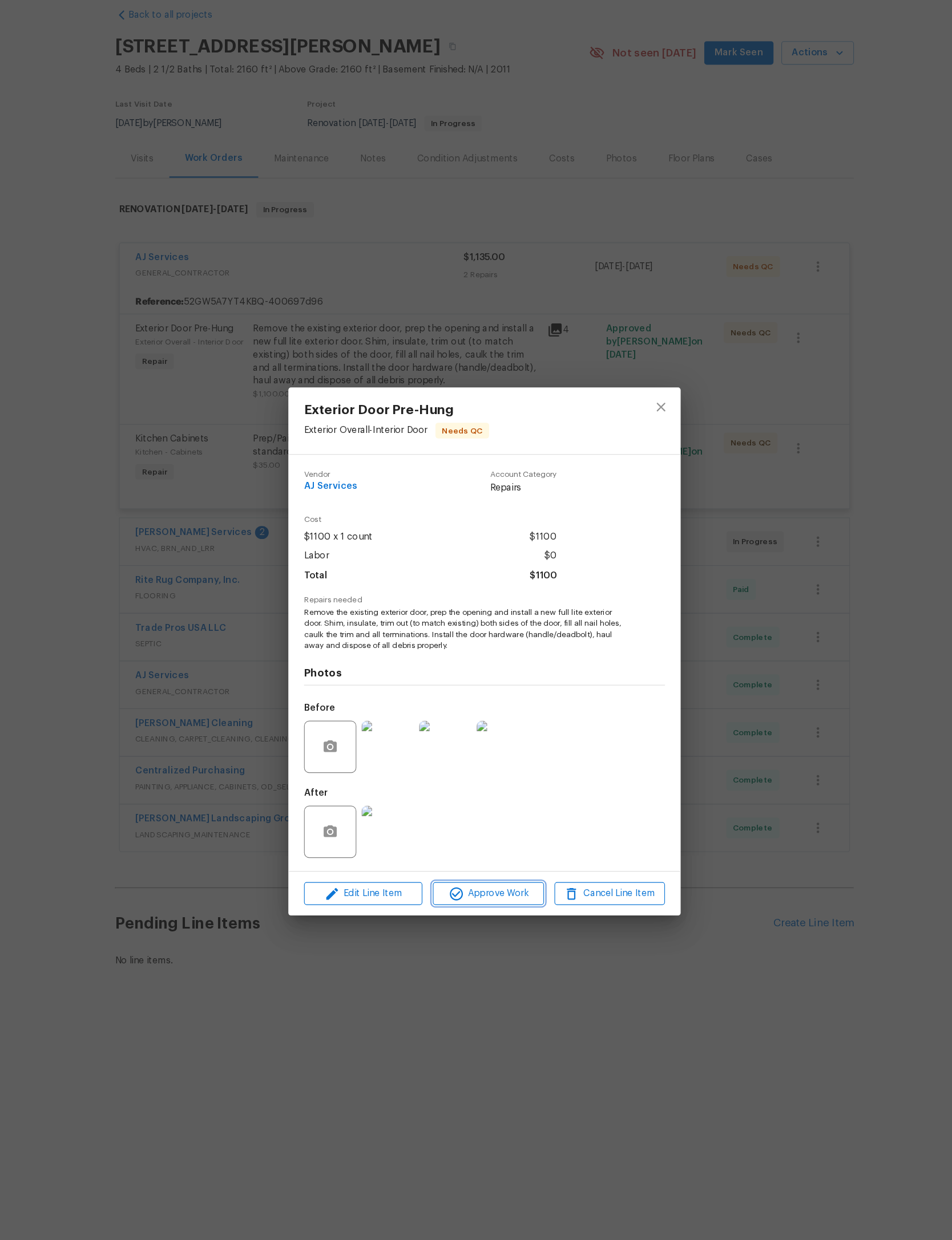
click at [443, 824] on span "Approve Work" at bounding box center [479, 831] width 90 height 14
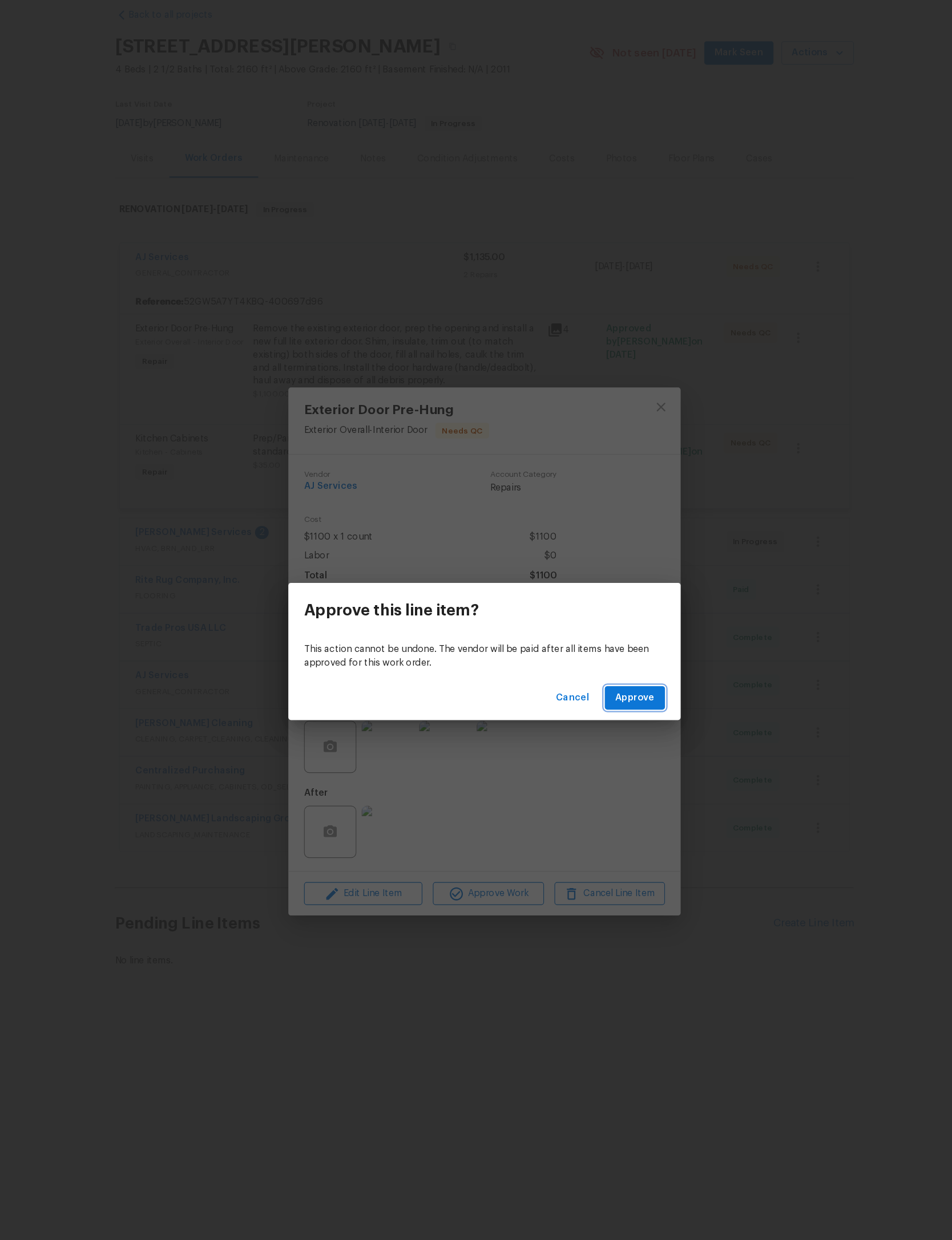
click at [590, 654] on span "Approve" at bounding box center [607, 660] width 34 height 14
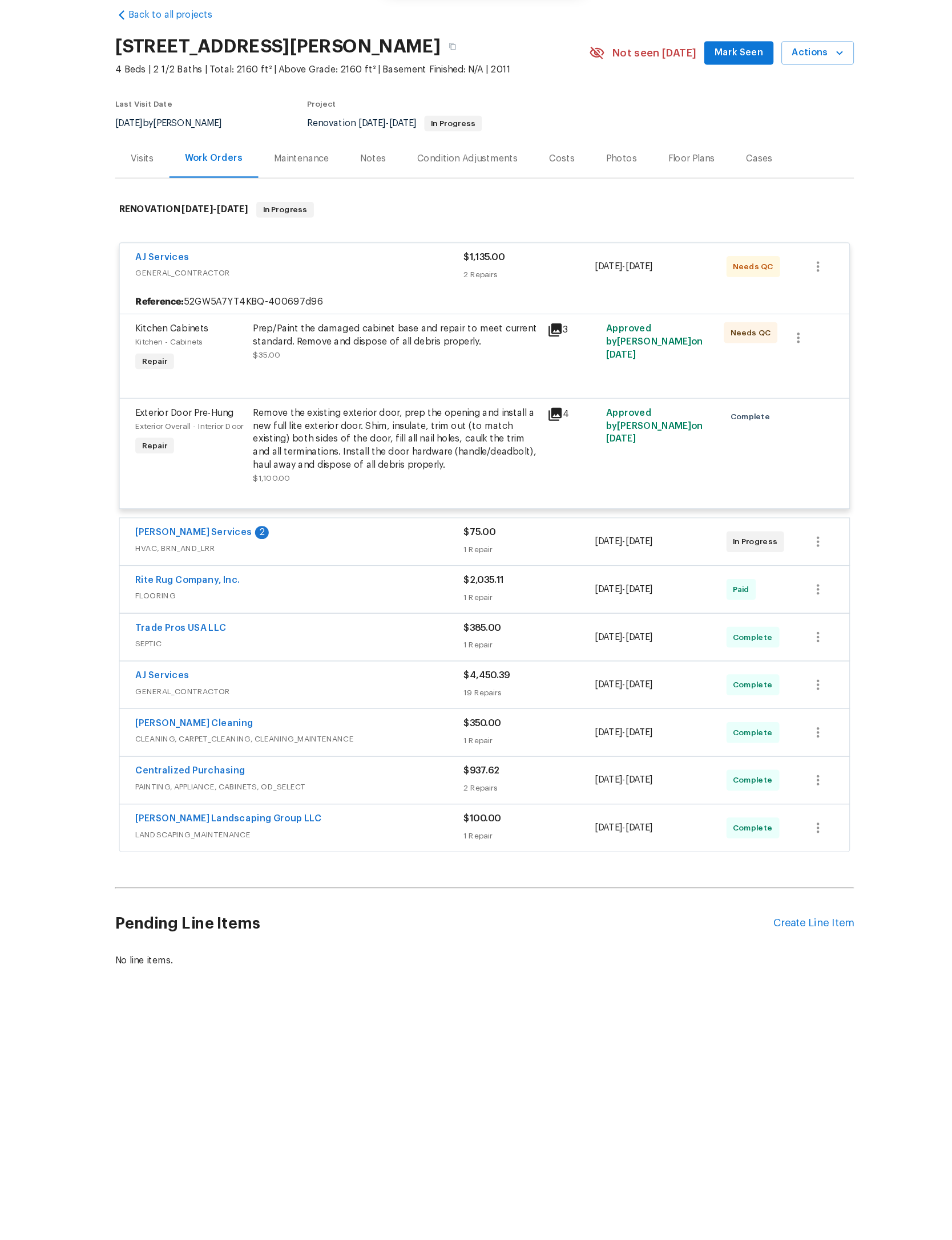
click at [416, 359] on div "Prep/Paint the damaged cabinet base and repair to meet current standard. Remove…" at bounding box center [398, 349] width 250 height 34
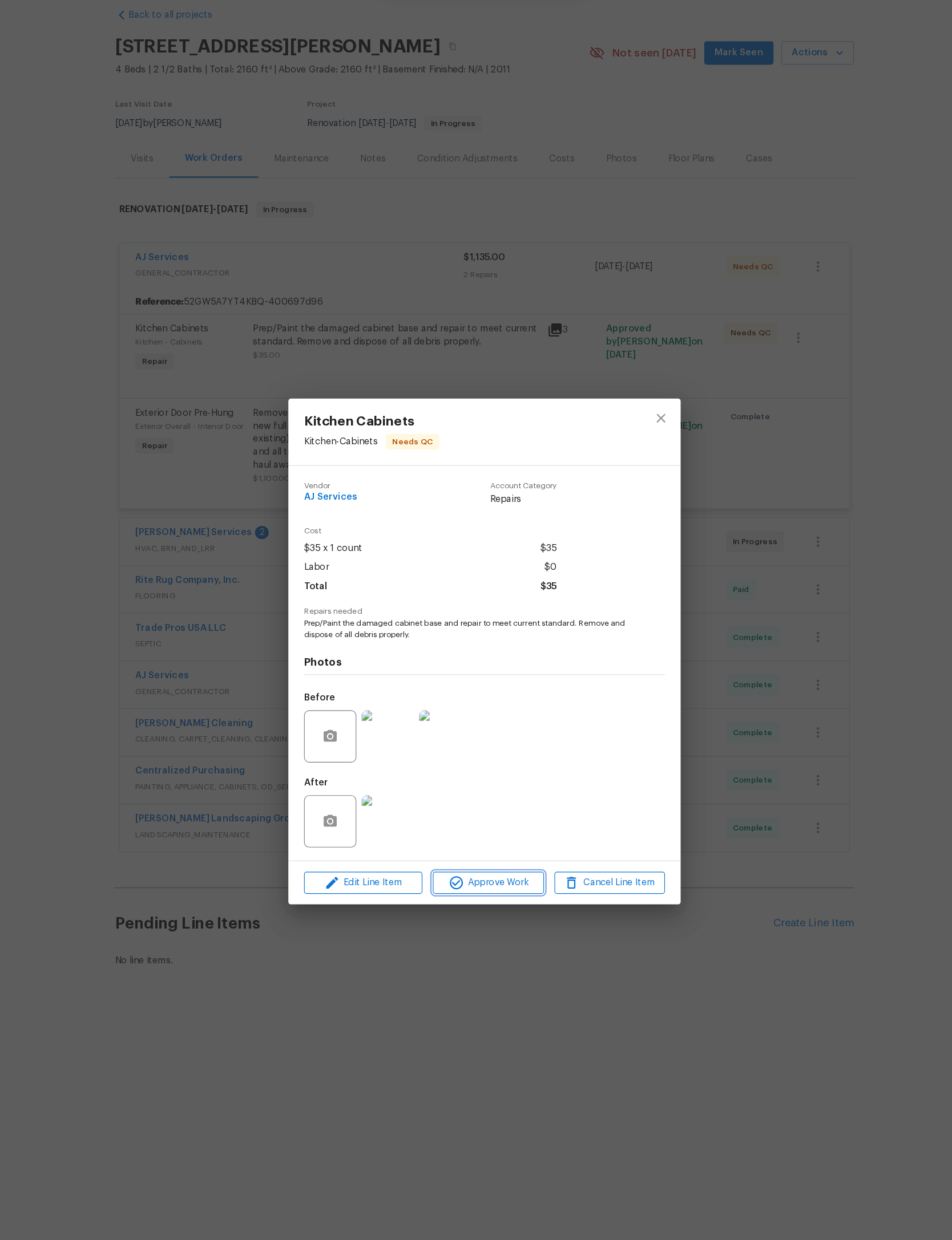
click at [454, 812] on button "Approve Work" at bounding box center [479, 822] width 96 height 20
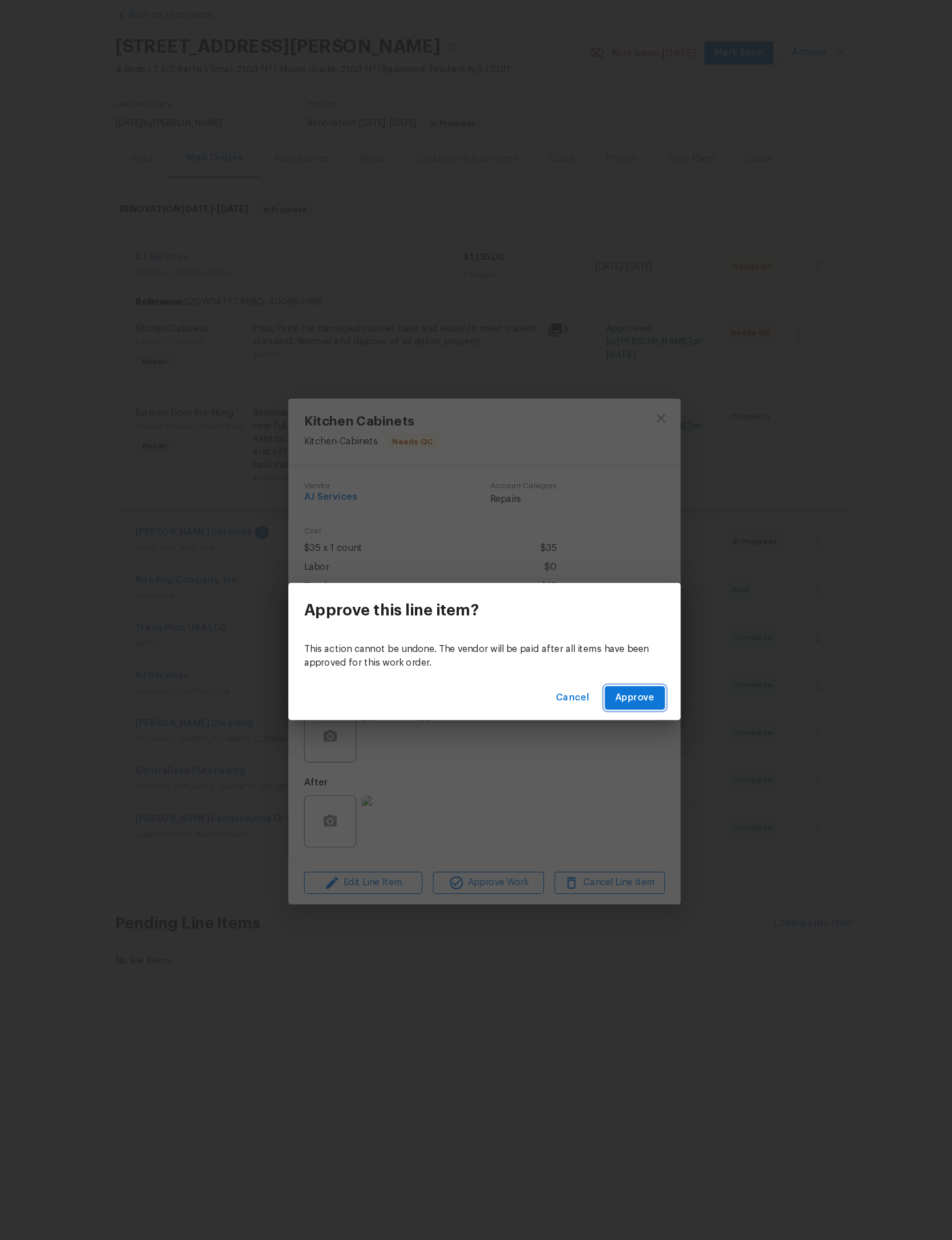
click at [581, 651] on button "Approve" at bounding box center [607, 661] width 52 height 21
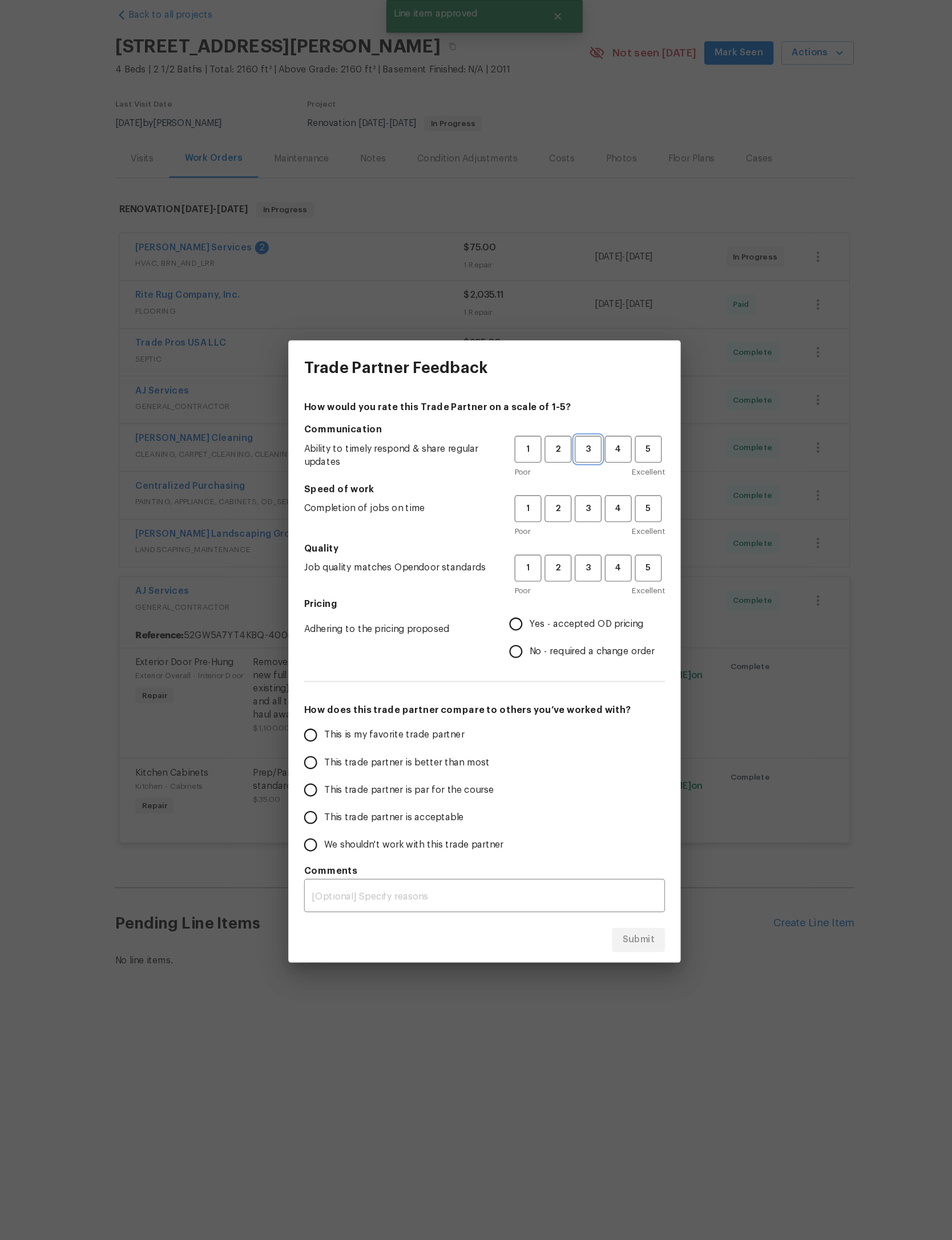
click at [554, 432] on button "3" at bounding box center [566, 443] width 24 height 24
click at [556, 489] on span "3" at bounding box center [567, 496] width 21 height 13
click at [556, 540] on span "3" at bounding box center [567, 547] width 21 height 13
click at [515, 590] on span "Yes - accepted OD pricing" at bounding box center [565, 596] width 100 height 12
click at [502, 584] on input "Yes - accepted OD pricing" at bounding box center [503, 596] width 24 height 24
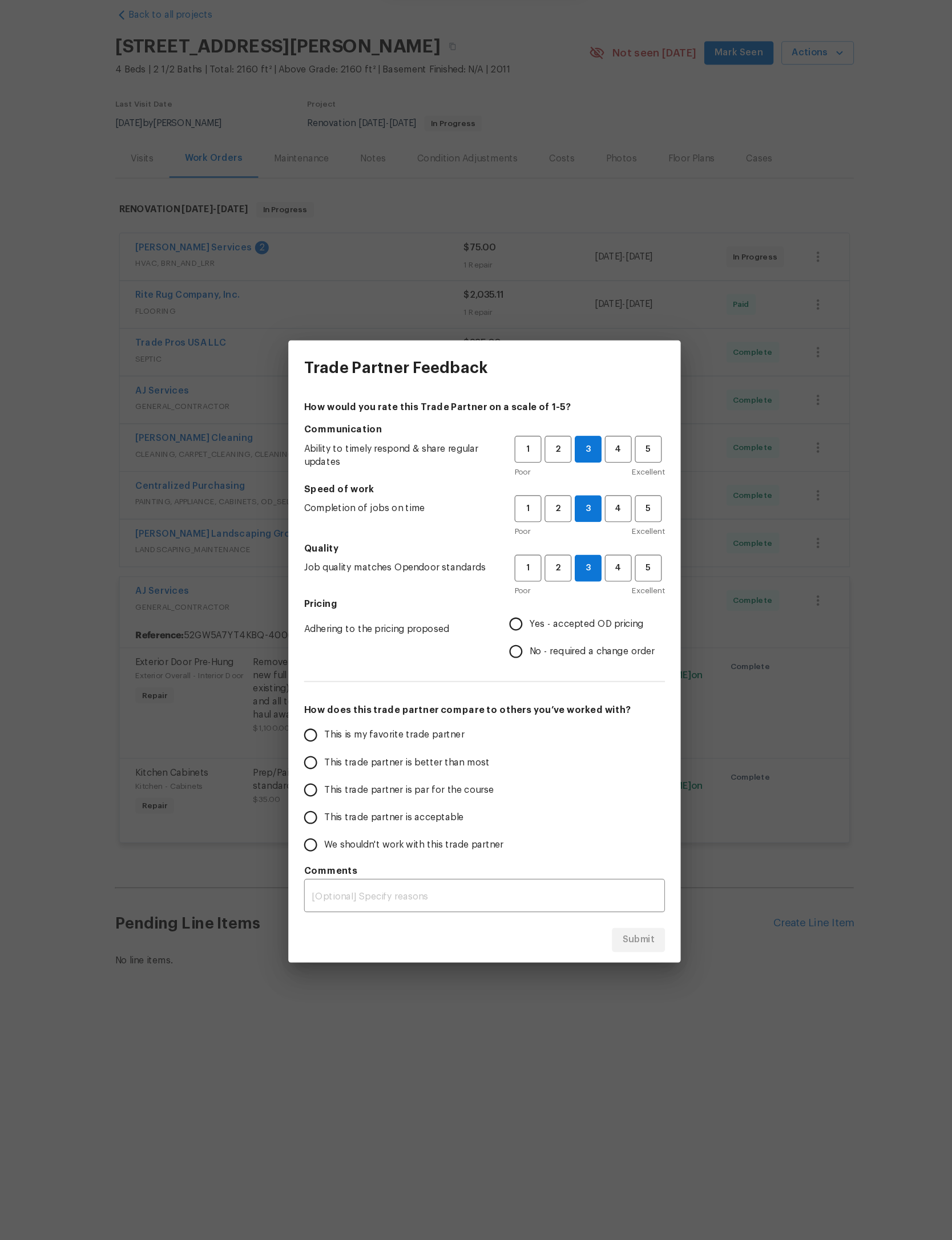
radio input "true"
click at [364, 736] on span "This trade partner is par for the course" at bounding box center [410, 741] width 148 height 12
click at [336, 729] on input "This trade partner is par for the course" at bounding box center [323, 740] width 24 height 24
click at [596, 864] on span "Submit" at bounding box center [610, 871] width 28 height 14
radio input "true"
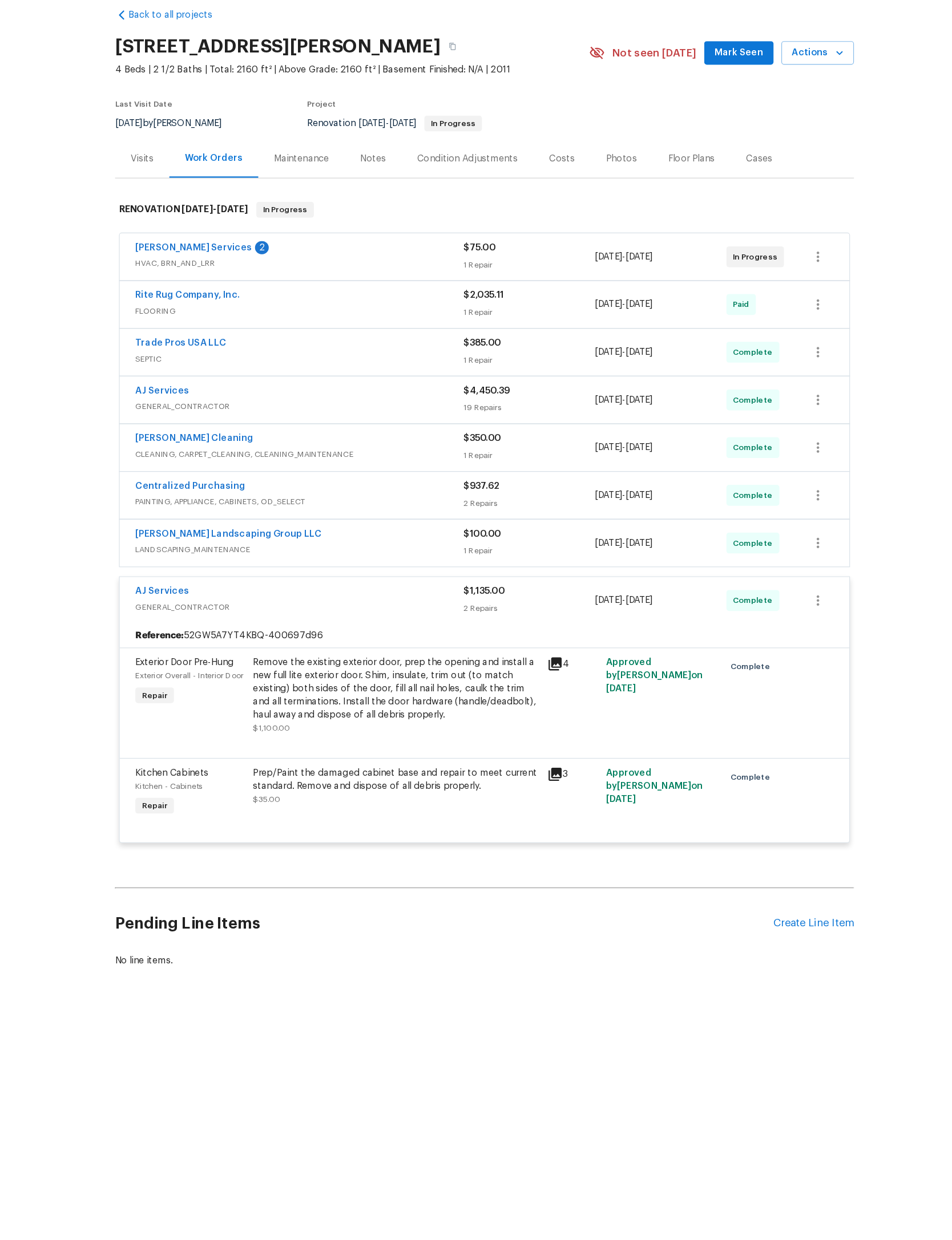
radio input "false"
click at [227, 264] on link "Tony Barrett Services" at bounding box center [222, 268] width 101 height 8
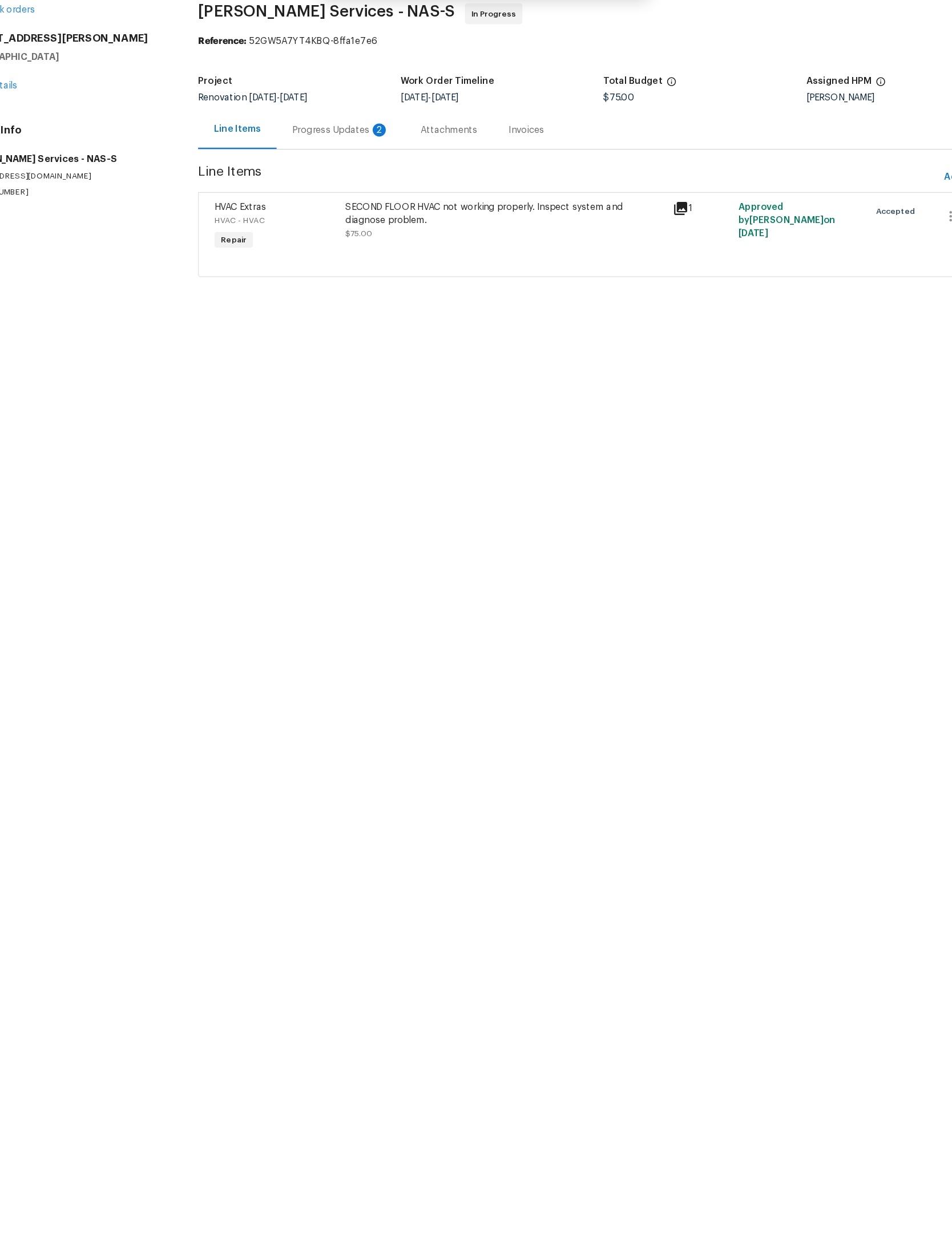
click at [308, 159] on div "Progress Updates 2" at bounding box center [349, 165] width 84 height 11
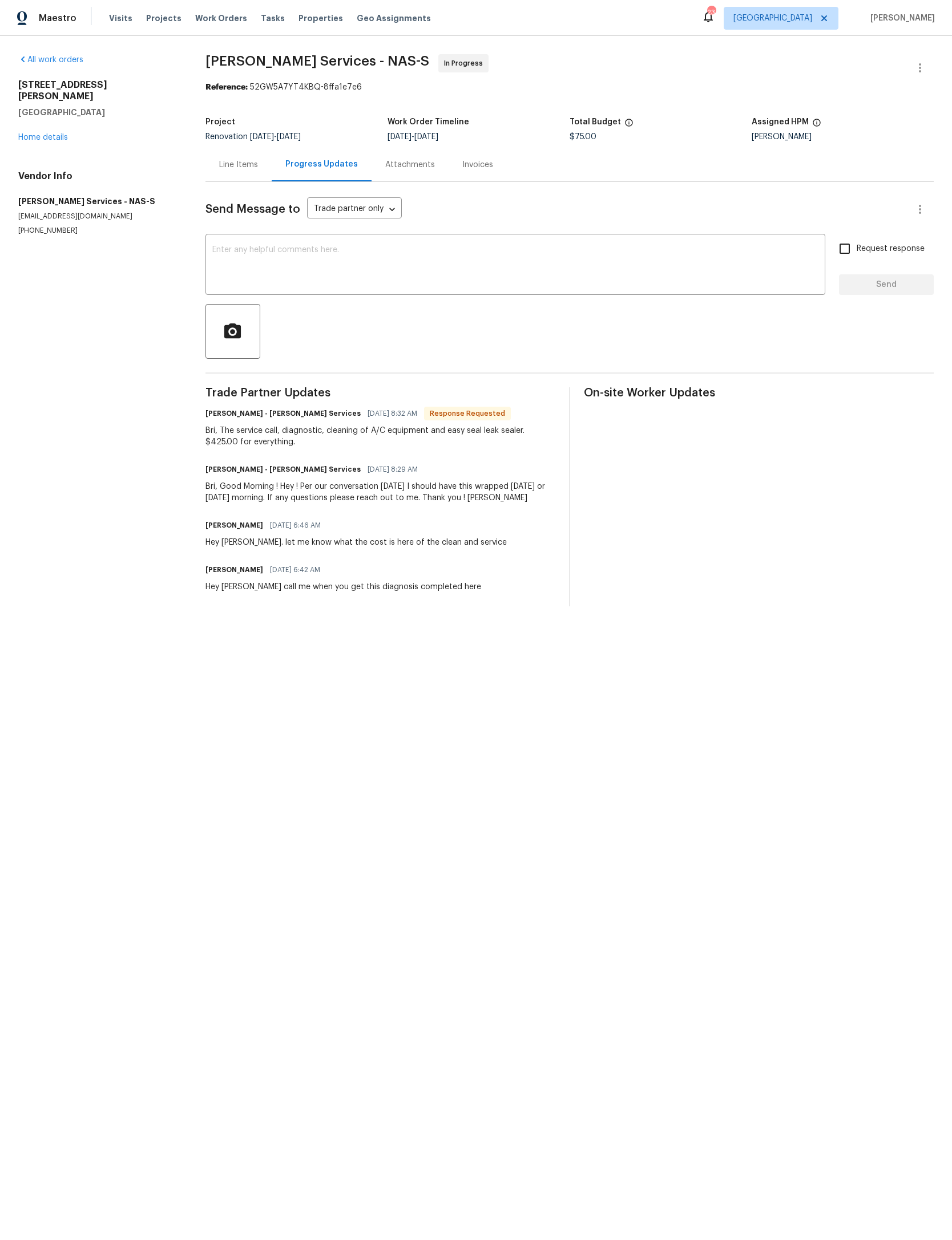
click at [55, 134] on link "Home details" at bounding box center [42, 138] width 50 height 8
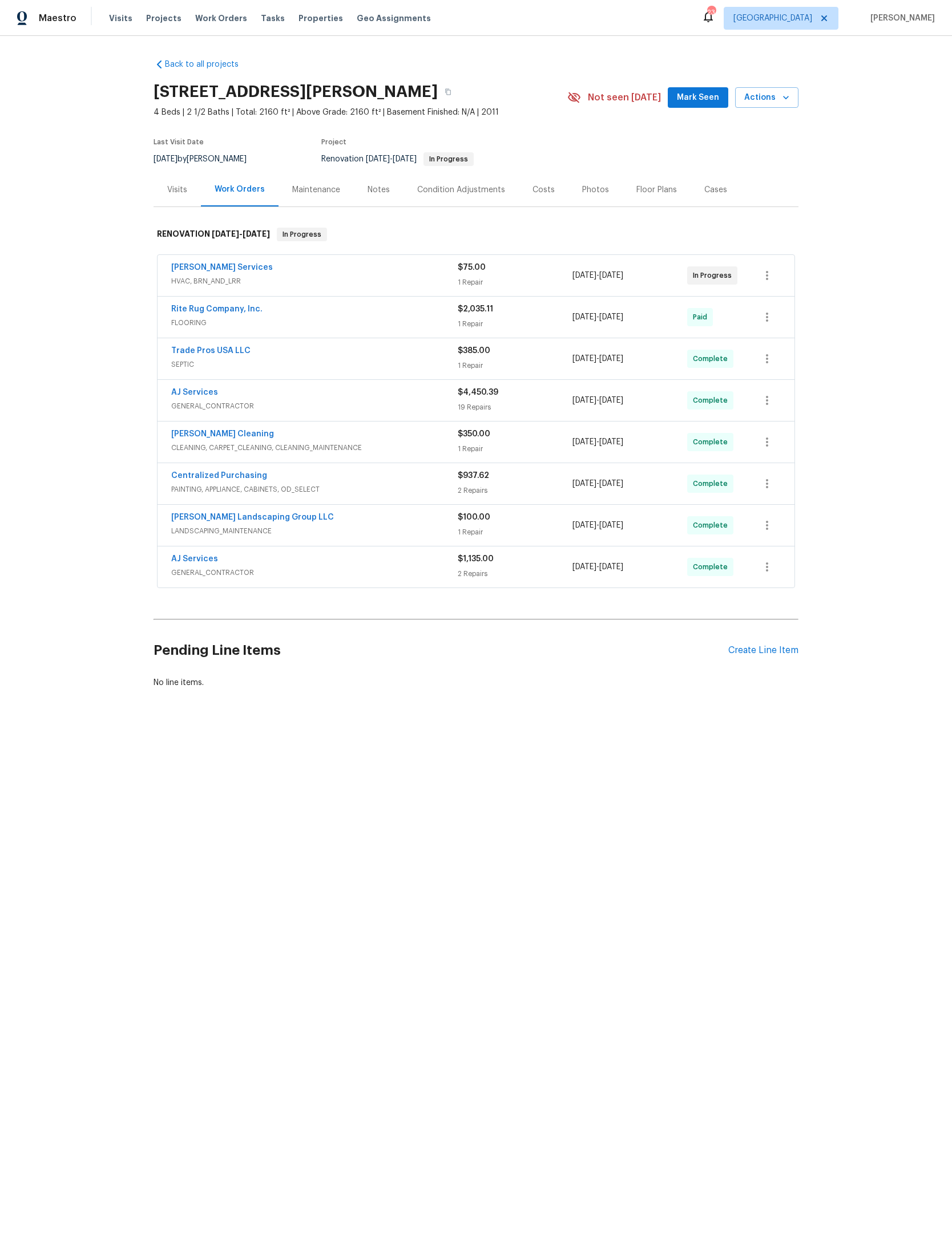
click at [787, 101] on icon "button" at bounding box center [785, 98] width 11 height 11
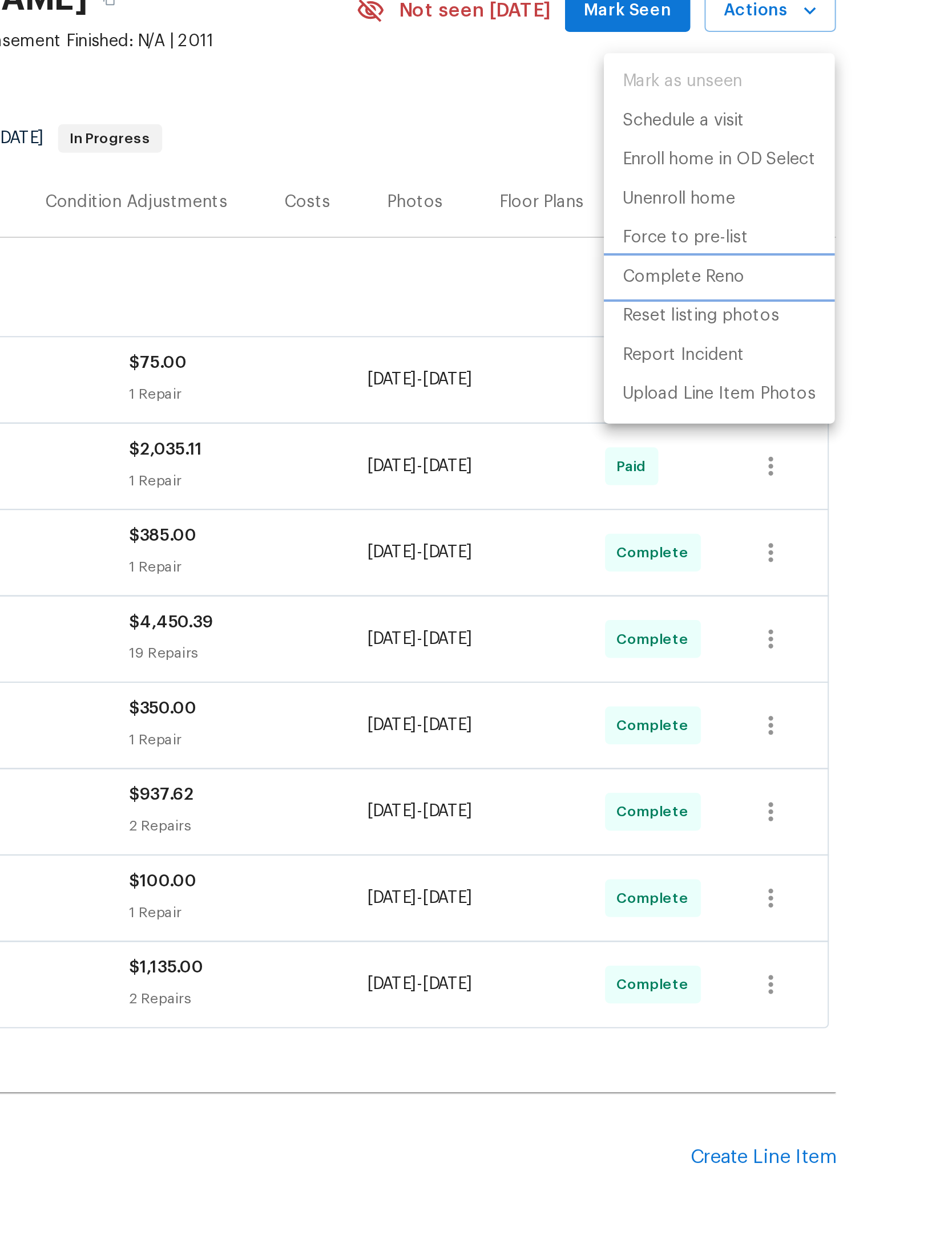
click at [696, 220] on p "Complete Reno" at bounding box center [725, 226] width 59 height 12
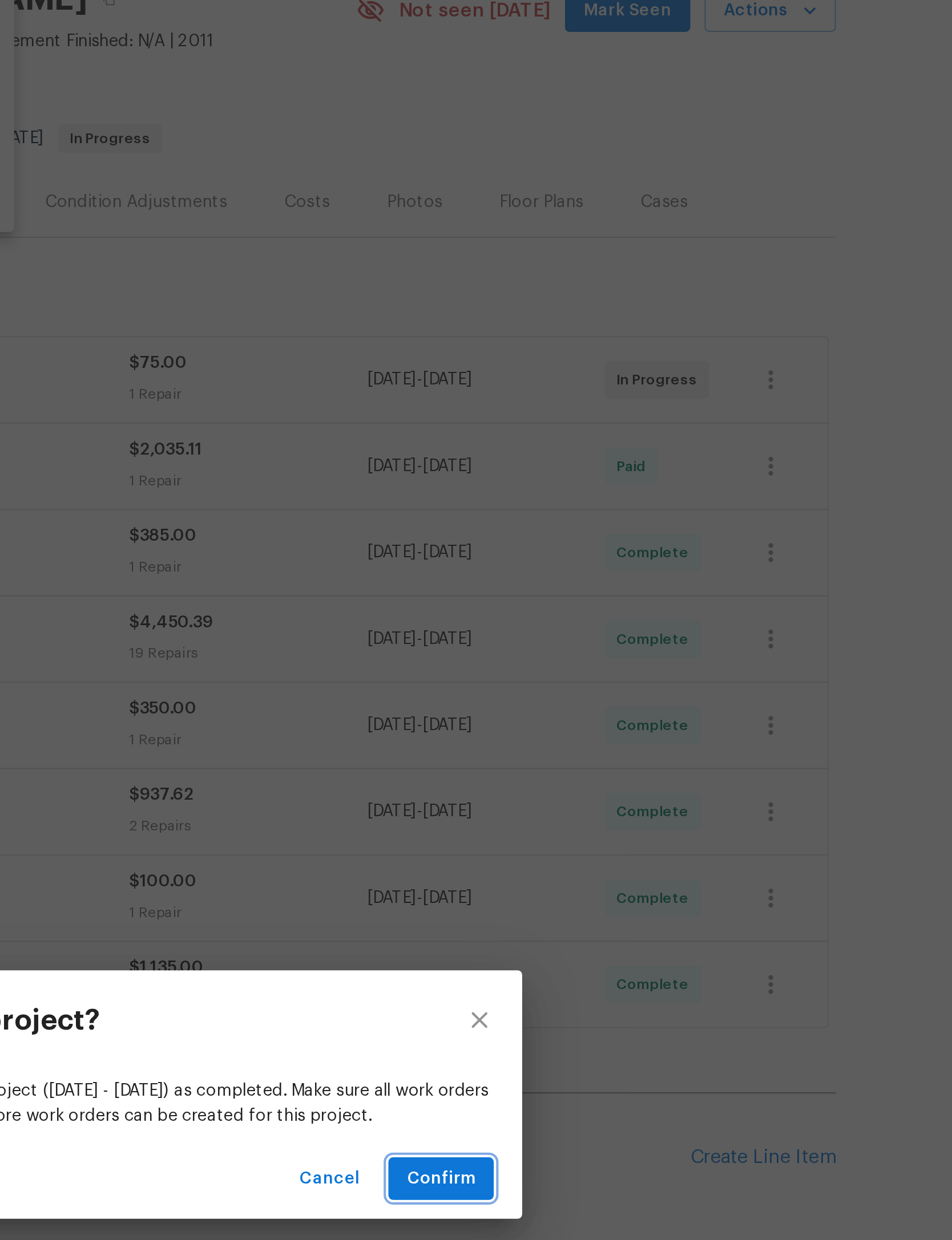
click at [592, 654] on span "Confirm" at bounding box center [608, 660] width 33 height 14
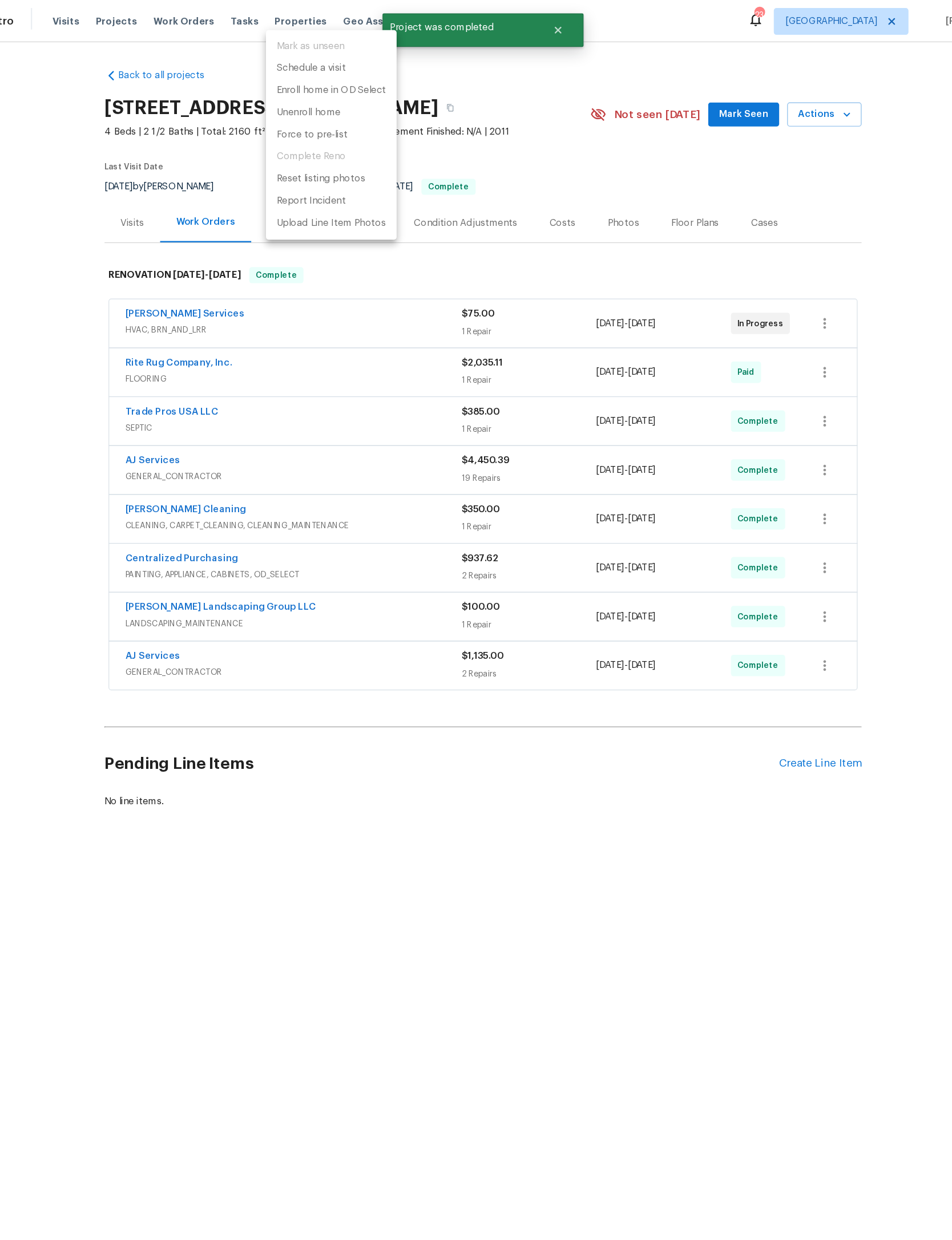
click at [630, 90] on div at bounding box center [476, 620] width 952 height 1240
click at [677, 105] on span "Mark Seen" at bounding box center [698, 97] width 42 height 14
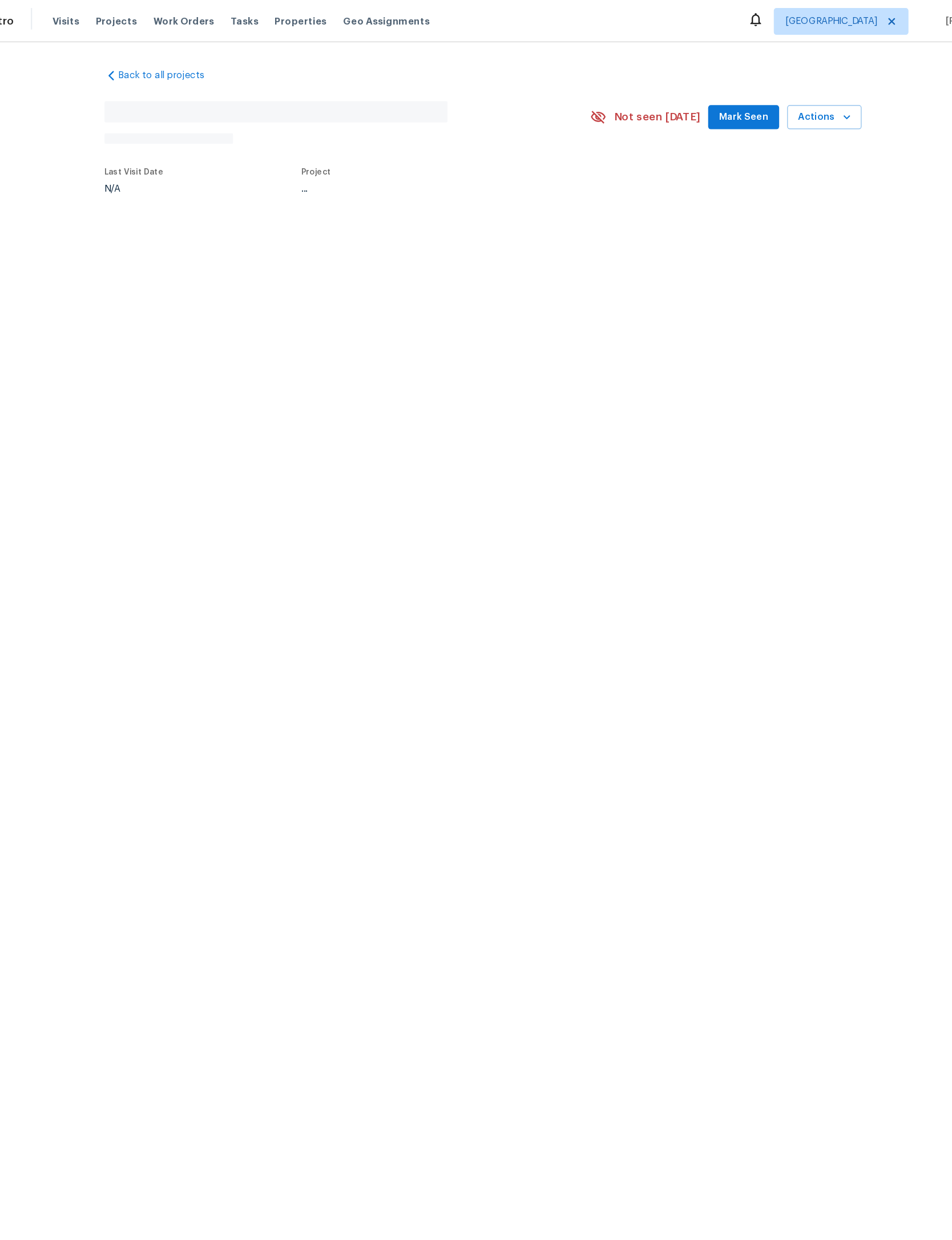
scroll to position [0, 65]
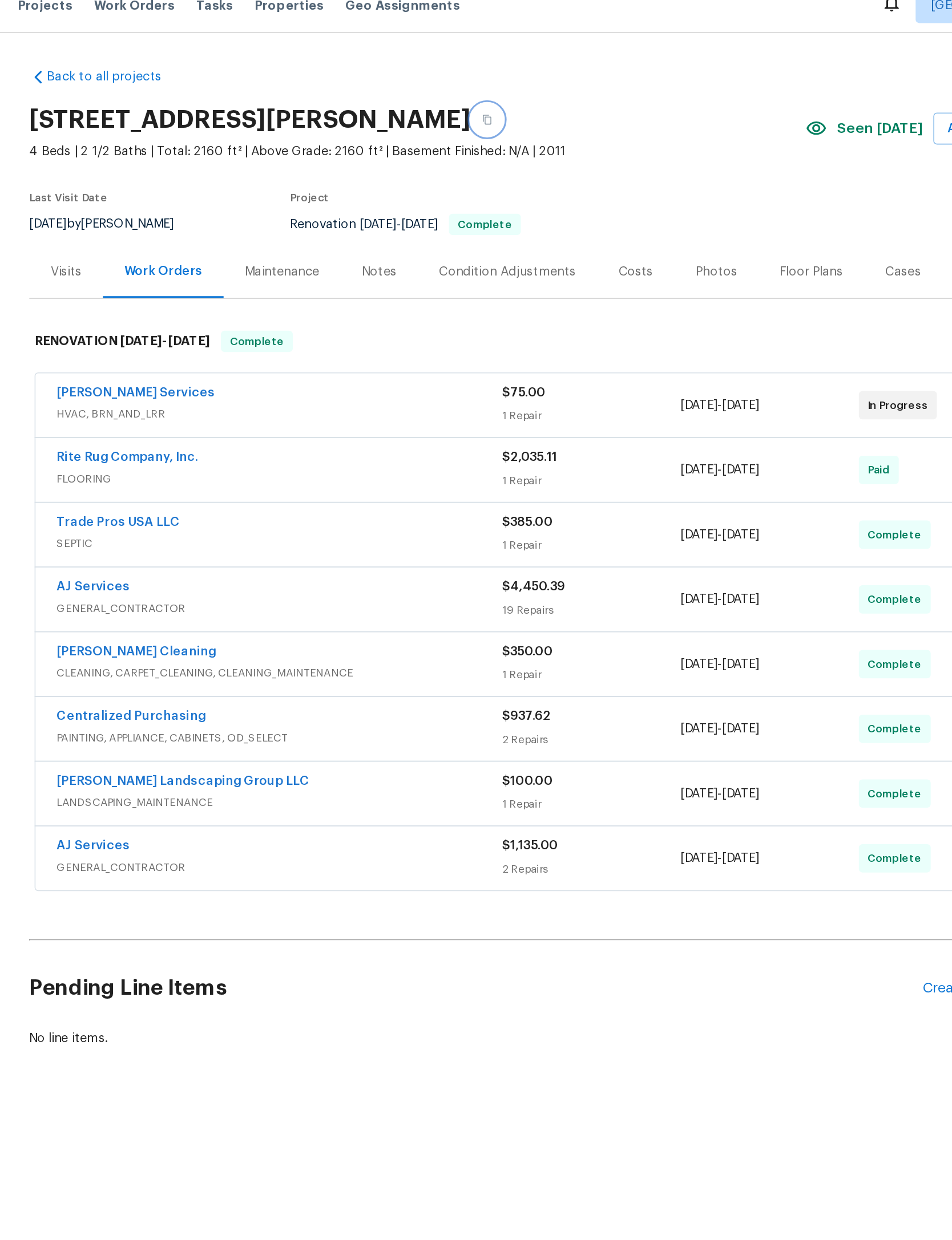
click at [438, 82] on button "button" at bounding box center [447, 91] width 20 height 20
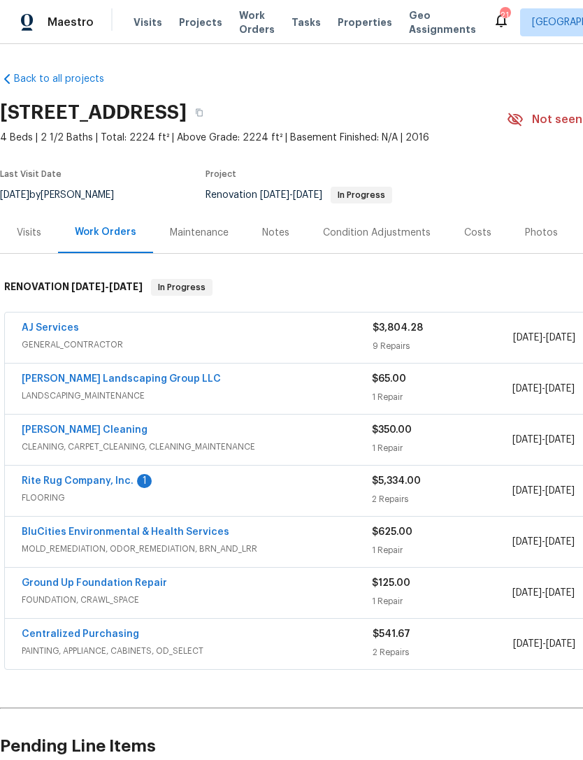
click at [126, 479] on link "Rite Rug Company, Inc." at bounding box center [78, 481] width 112 height 10
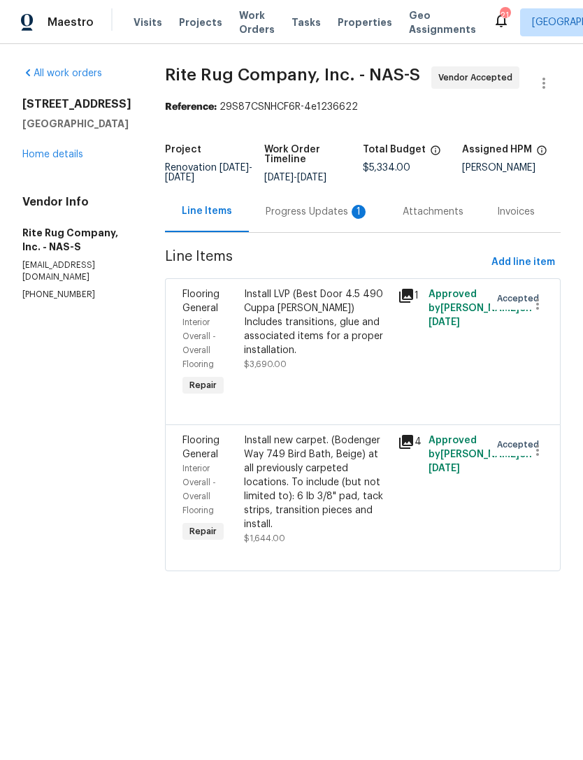
click at [333, 219] on div "Progress Updates 1" at bounding box center [317, 212] width 103 height 14
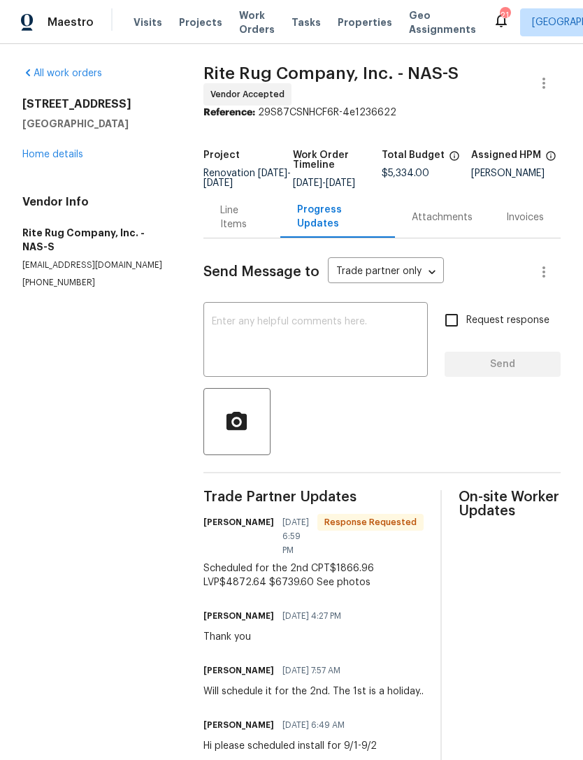
scroll to position [45, 0]
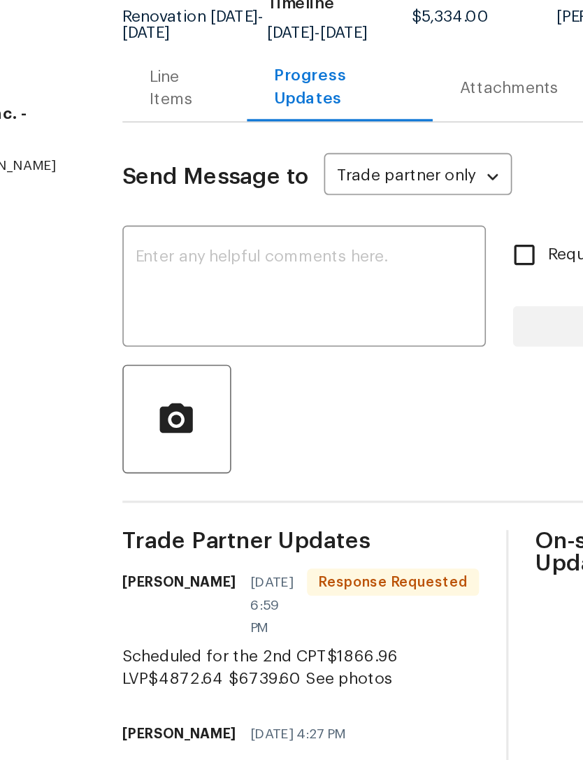
click at [220, 203] on div "Line Items" at bounding box center [241, 217] width 43 height 28
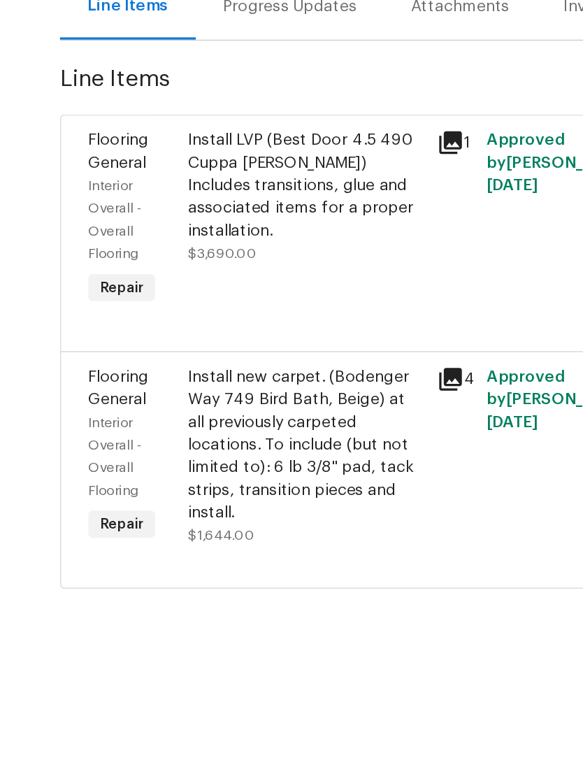
click at [244, 433] on div "Install new carpet. (Bodenger Way 749 Bird Bath, Beige) at all previously carpe…" at bounding box center [316, 482] width 145 height 98
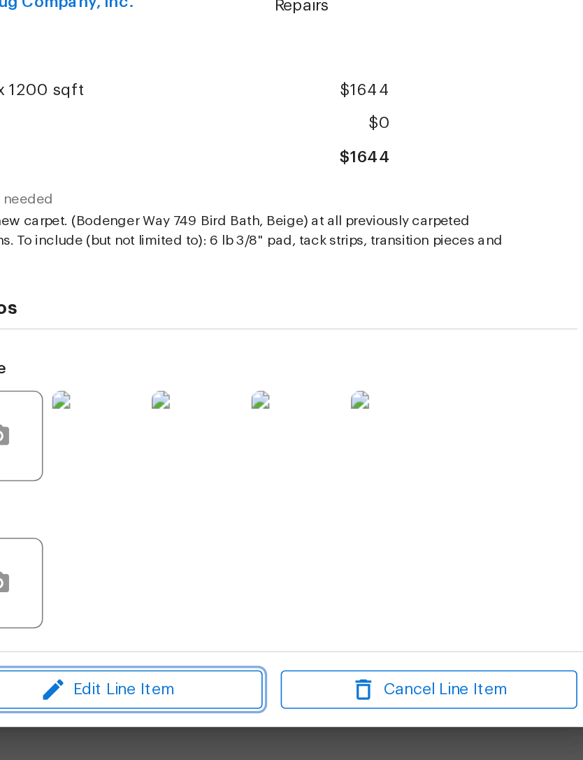
click at [119, 625] on span "Edit Line Item" at bounding box center [194, 633] width 183 height 17
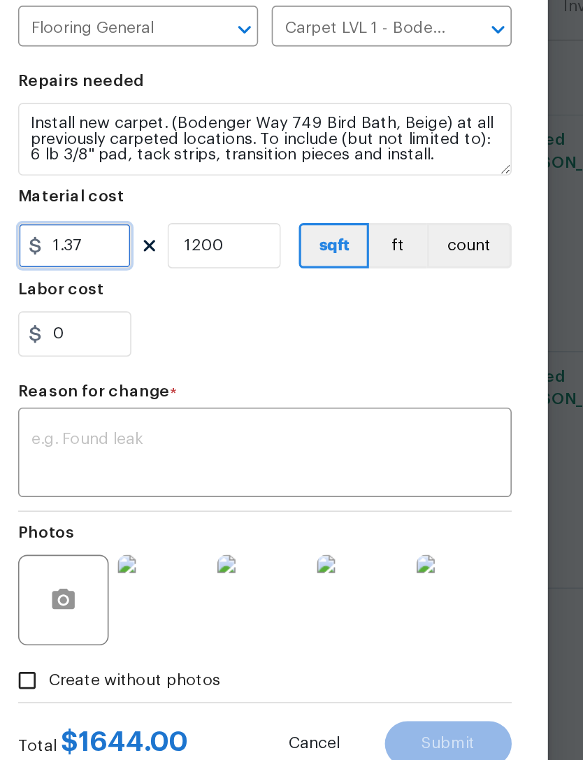
click at [139, 345] on input "1.37" at bounding box center [174, 359] width 70 height 28
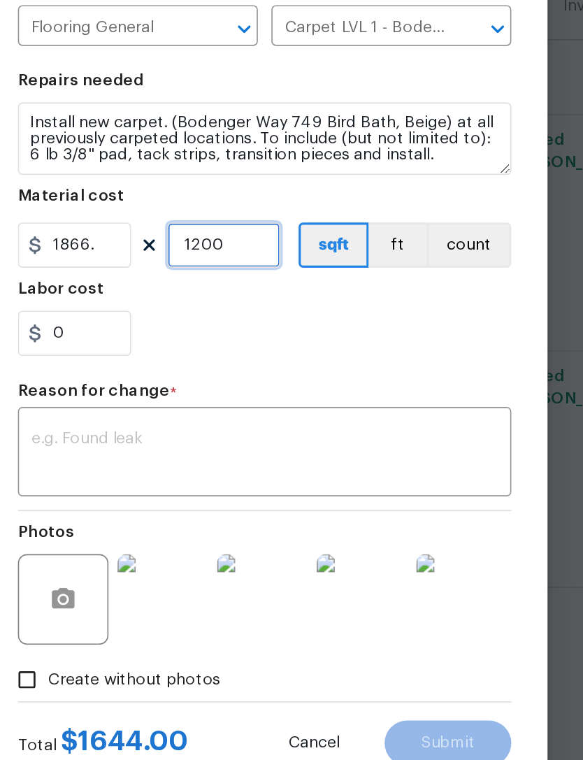
click at [231, 345] on input "1200" at bounding box center [266, 359] width 70 height 28
type input "1866"
type input "1"
click at [242, 474] on textarea at bounding box center [291, 488] width 288 height 29
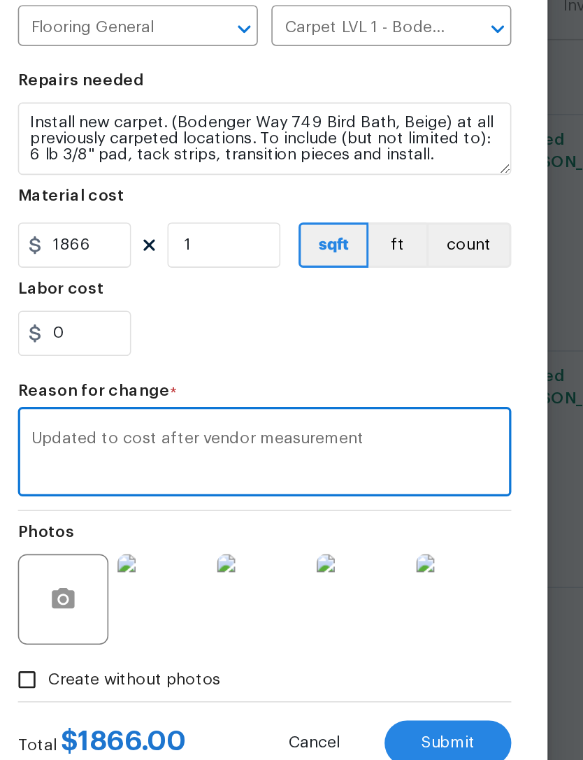
type textarea "Updated to cost after vendor measurement"
click at [204, 245] on section "Repairs needed Install new carpet. (Bodenger Way 749 Bird Bath, Beige) at all p…" at bounding box center [291, 340] width 305 height 191
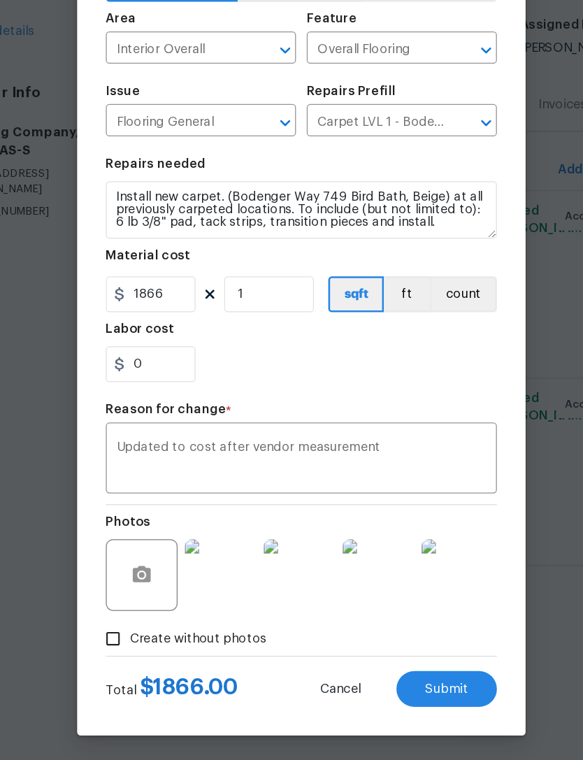
click at [388, 662] on span "Submit" at bounding box center [405, 667] width 34 height 10
type input "1200"
type input "1.37"
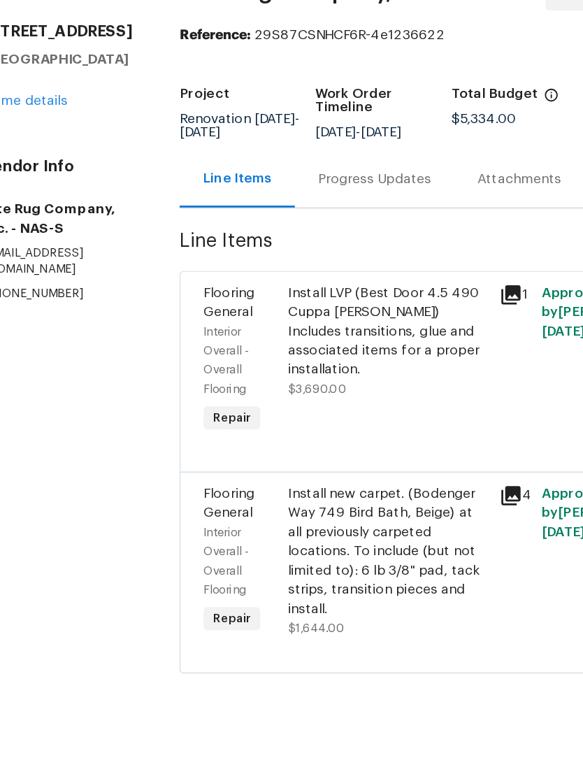
click at [298, 205] on div "Progress Updates" at bounding box center [307, 212] width 82 height 14
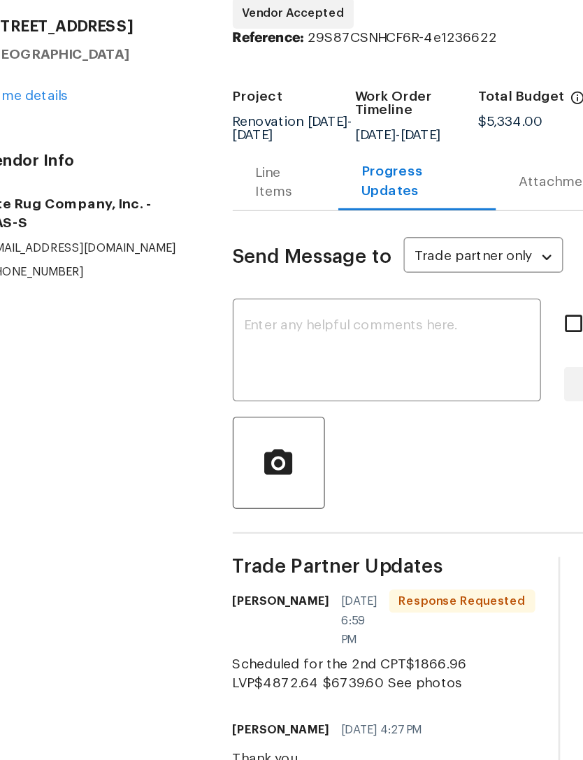
click at [220, 203] on div "Line Items" at bounding box center [241, 217] width 43 height 28
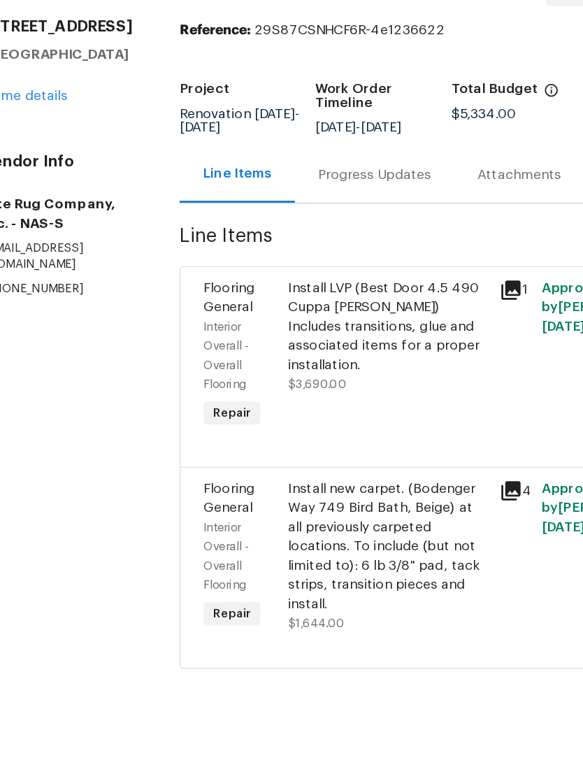
click at [304, 296] on div "Install LVP (Best Door 4.5 490 Cuppa Joe) Includes transitions, glue and associ…" at bounding box center [316, 329] width 145 height 84
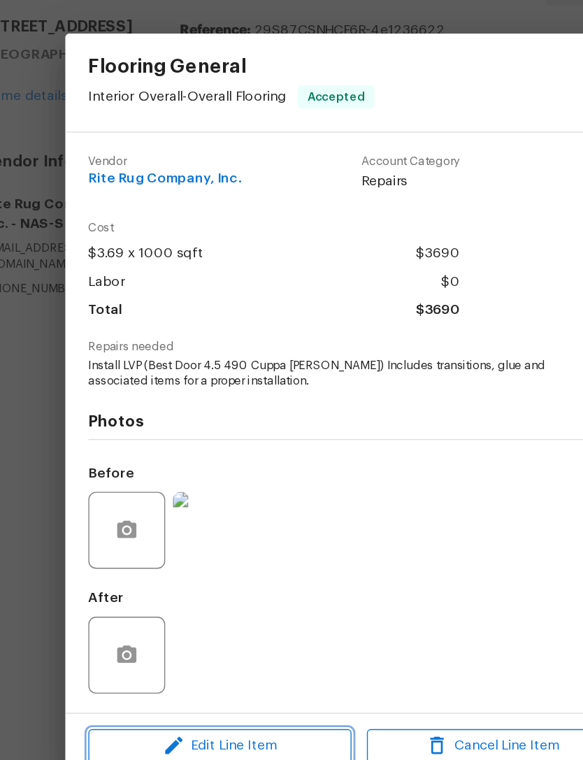
click at [202, 618] on span "Edit Line Item" at bounding box center [194, 626] width 183 height 17
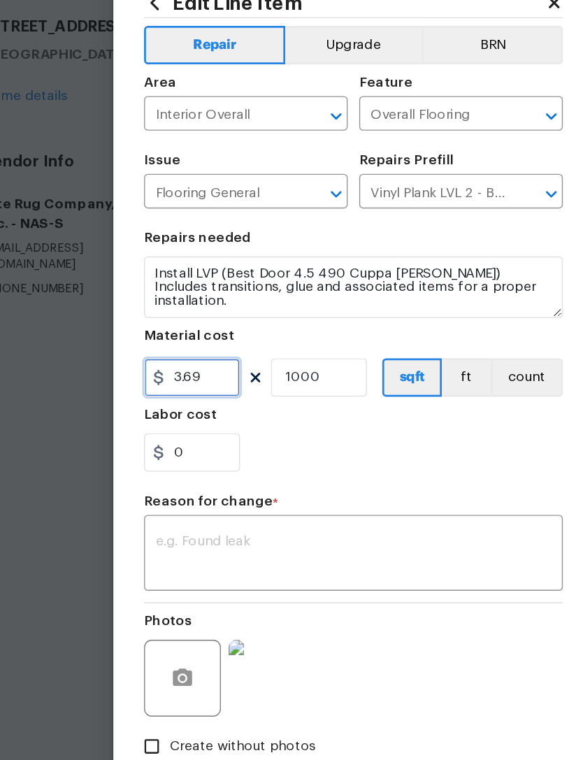
click at [162, 345] on input "3.69" at bounding box center [174, 359] width 70 height 28
type input "4872.64"
click at [240, 400] on div "0" at bounding box center [291, 414] width 305 height 28
click at [251, 474] on textarea at bounding box center [291, 488] width 288 height 29
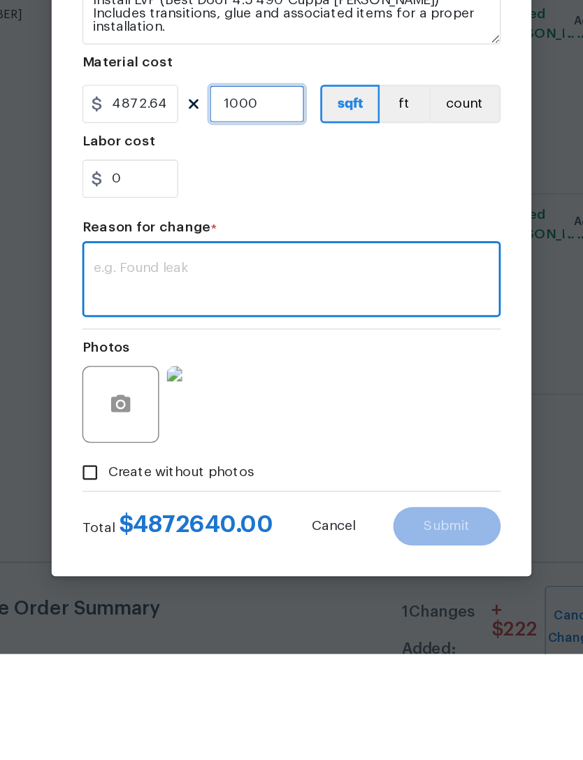
click at [231, 345] on input "1000" at bounding box center [266, 359] width 70 height 28
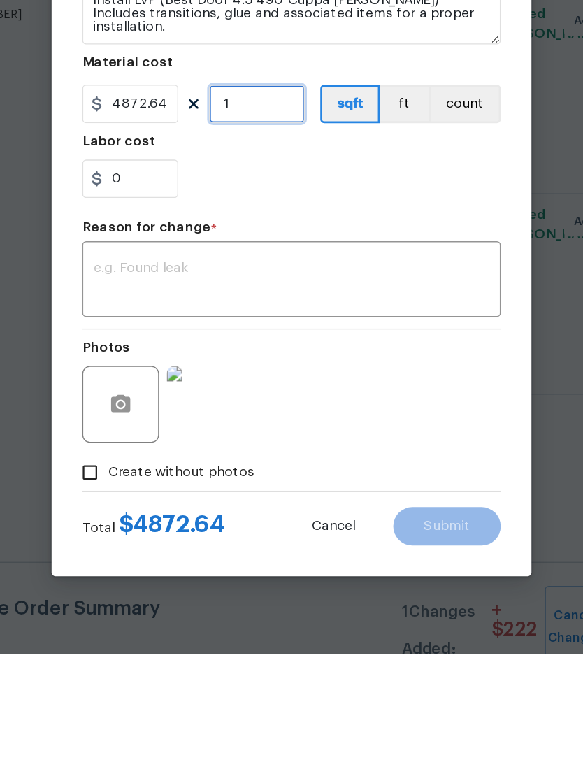
type input "1"
click at [256, 474] on textarea at bounding box center [291, 488] width 288 height 29
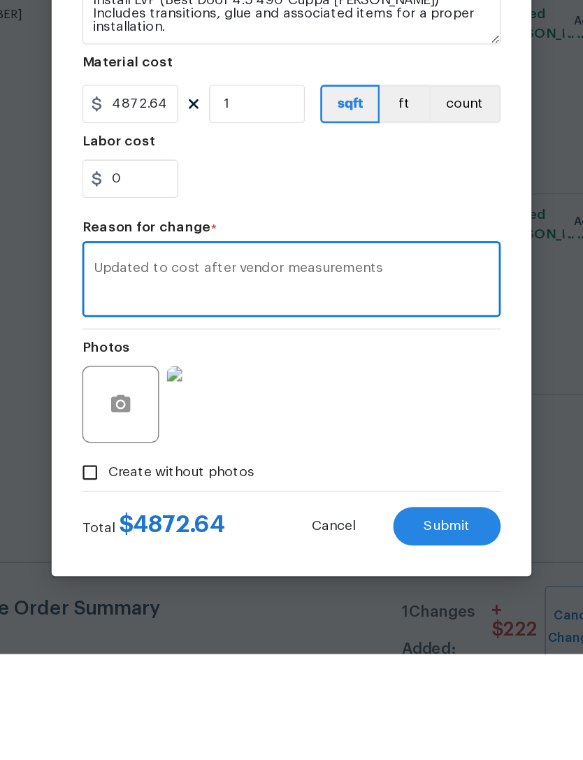
type textarea "Updated to cost after vendor measurements"
click at [307, 523] on div "Photos" at bounding box center [291, 568] width 305 height 91
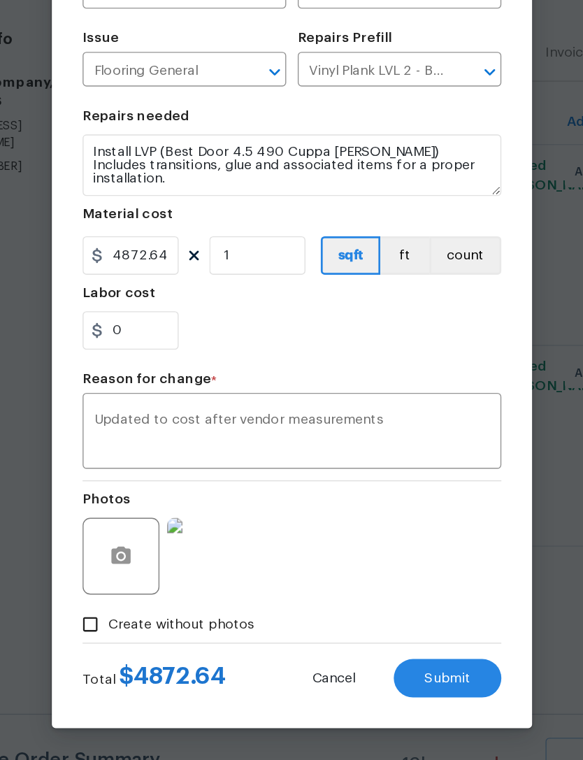
click at [388, 662] on span "Submit" at bounding box center [405, 667] width 34 height 10
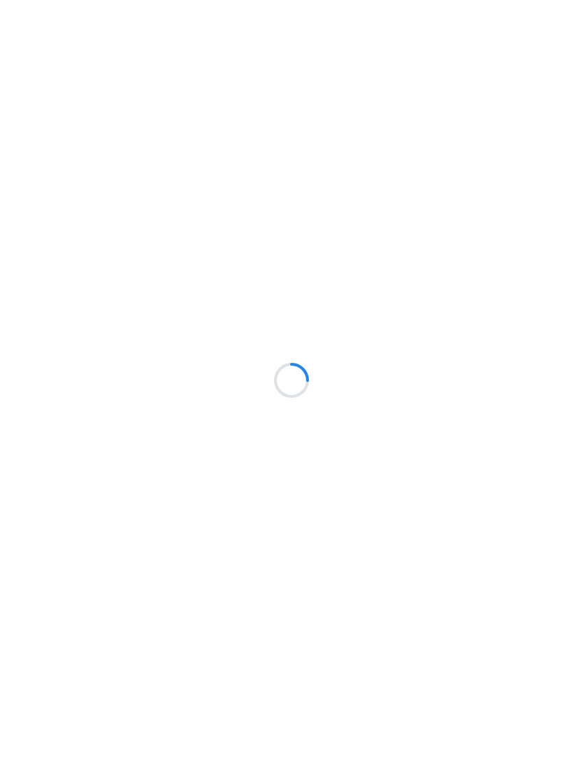
scroll to position [0, 159]
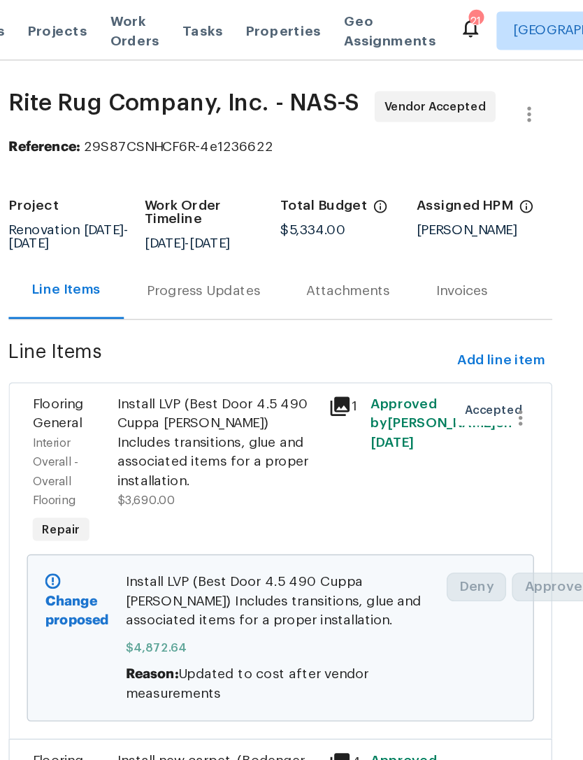
click at [266, 219] on div "Progress Updates" at bounding box center [307, 212] width 82 height 14
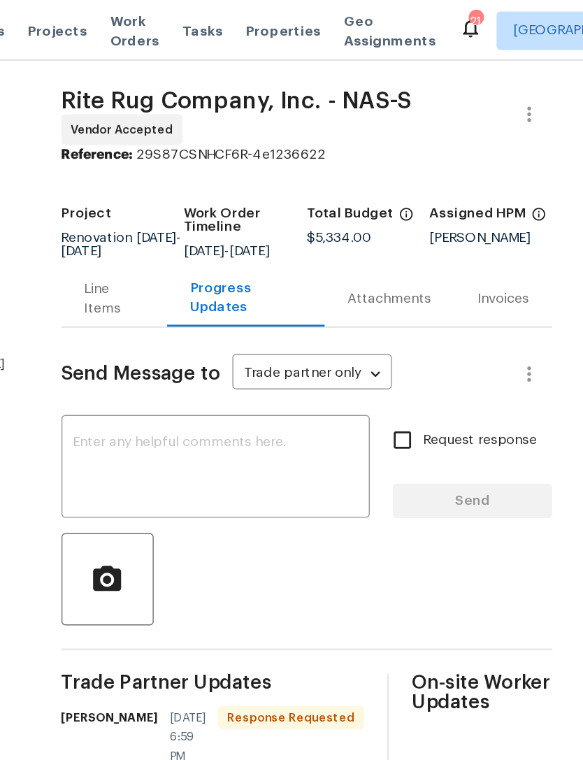
click at [212, 350] on textarea at bounding box center [316, 341] width 208 height 49
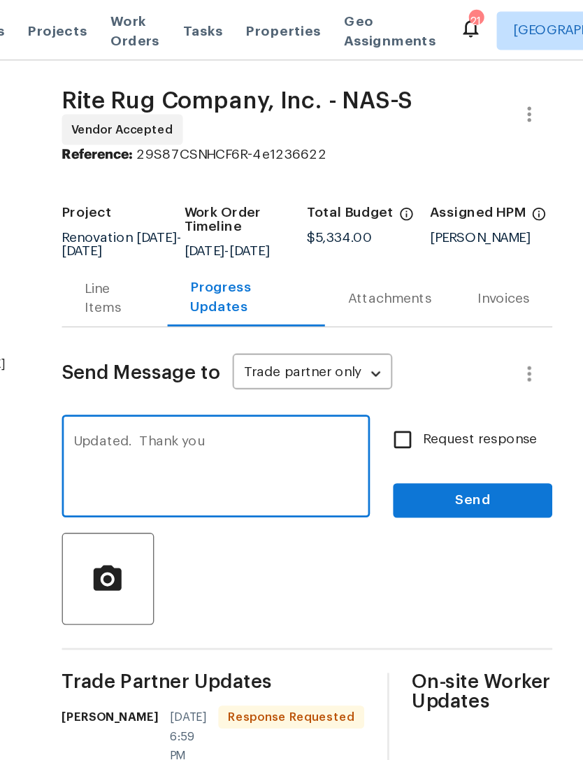
type textarea "Updated. Thank you"
click at [456, 368] on span "Send" at bounding box center [503, 364] width 94 height 17
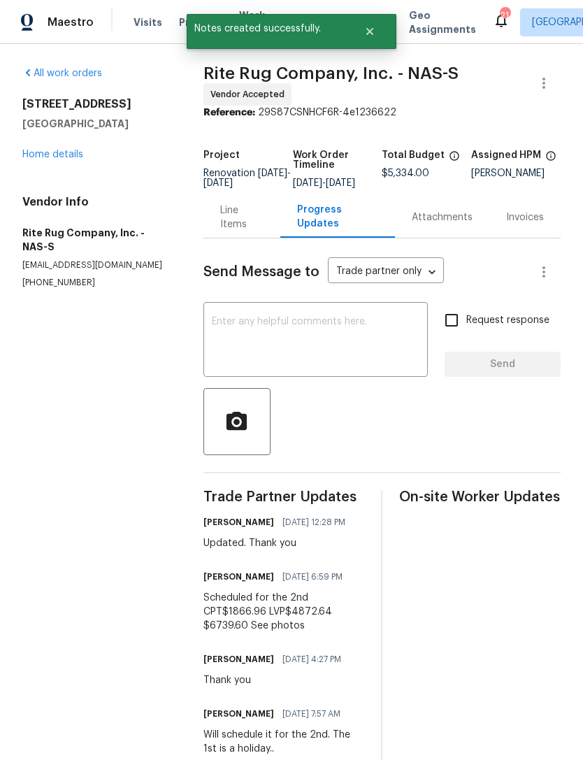
click at [62, 150] on link "Home details" at bounding box center [52, 155] width 61 height 10
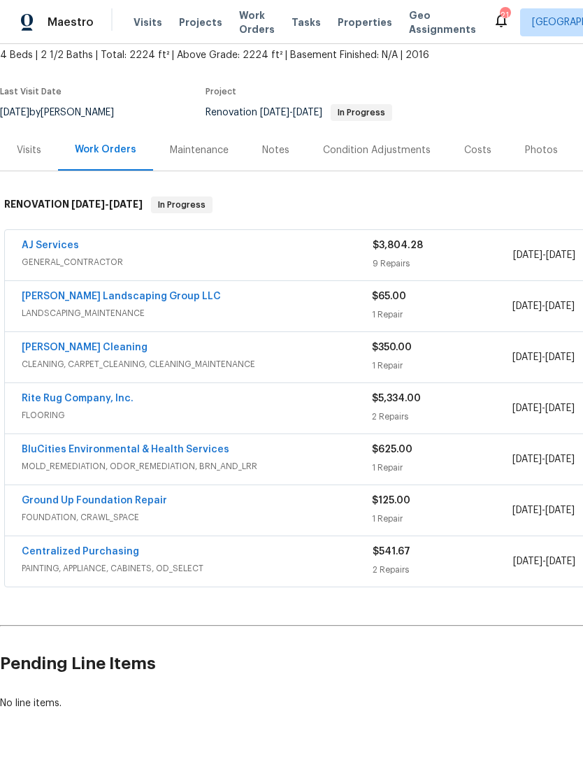
scroll to position [82, 0]
click at [248, 259] on span "GENERAL_CONTRACTOR" at bounding box center [197, 262] width 351 height 14
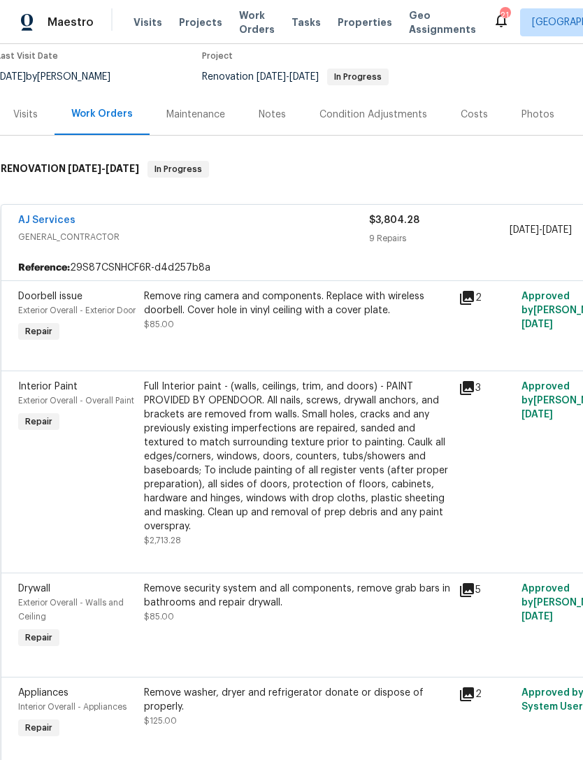
scroll to position [119, 3]
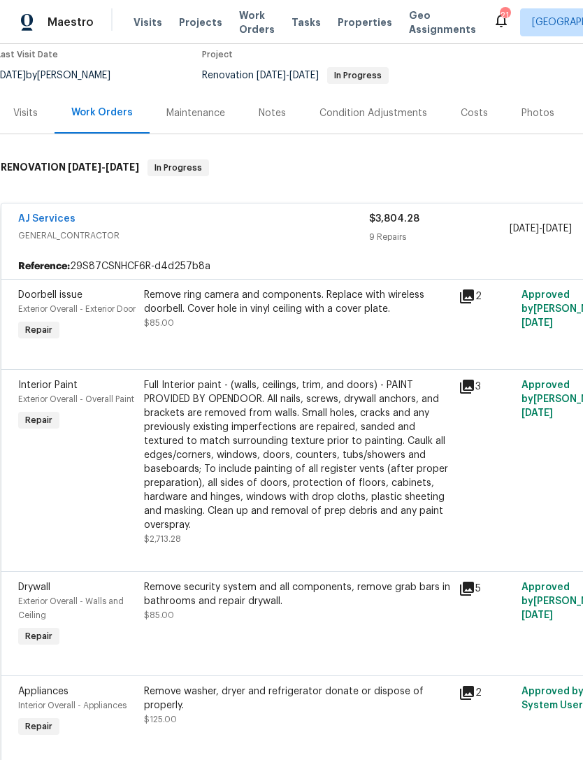
click at [52, 221] on link "AJ Services" at bounding box center [46, 219] width 57 height 10
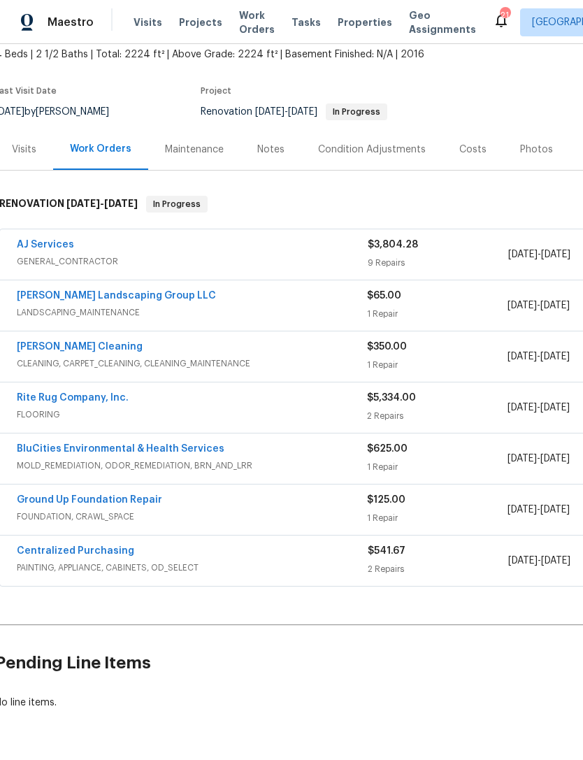
scroll to position [82, 5]
click at [36, 244] on link "AJ Services" at bounding box center [45, 245] width 57 height 10
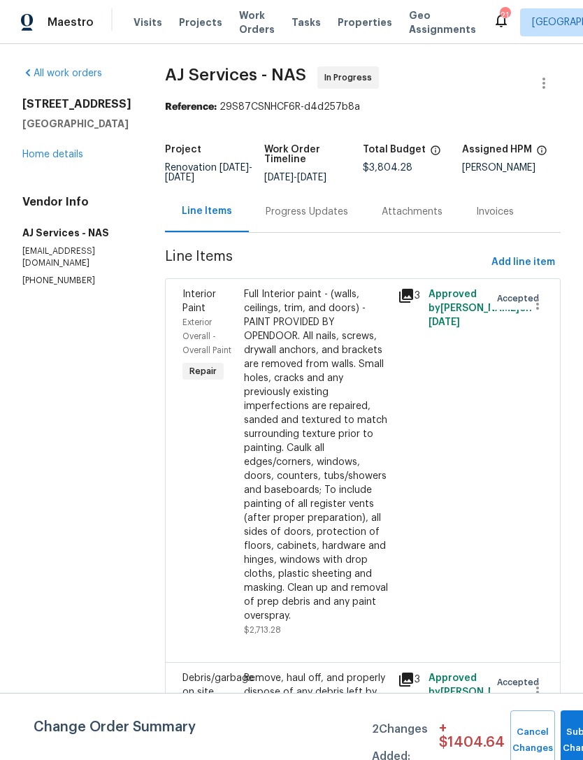
click at [301, 210] on div "Progress Updates" at bounding box center [307, 212] width 82 height 14
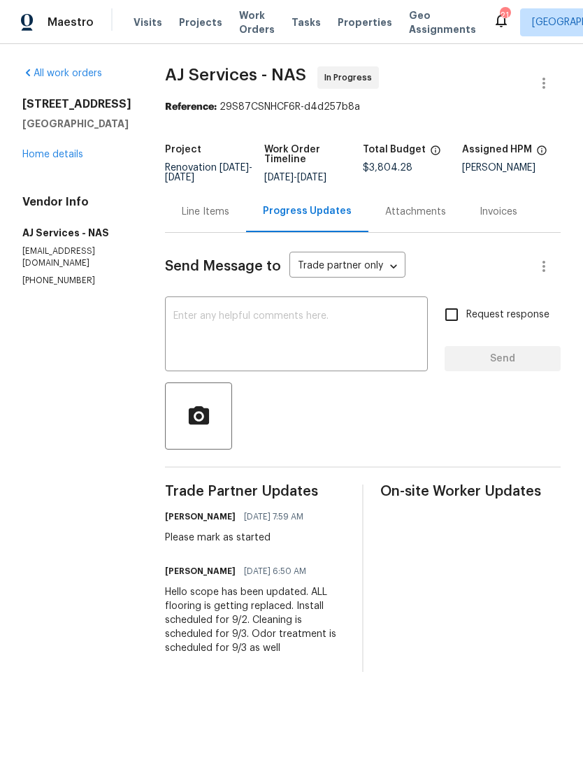
click at [202, 220] on div "Line Items" at bounding box center [205, 211] width 81 height 41
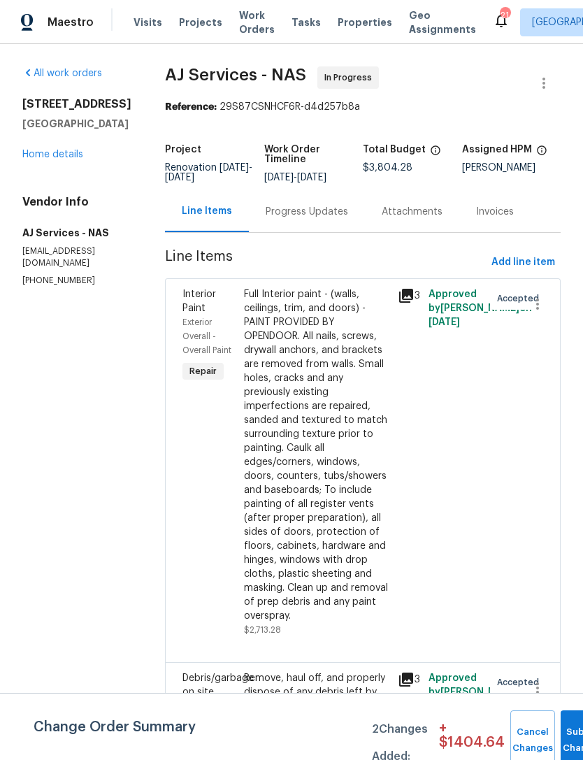
click at [49, 154] on link "Home details" at bounding box center [52, 155] width 61 height 10
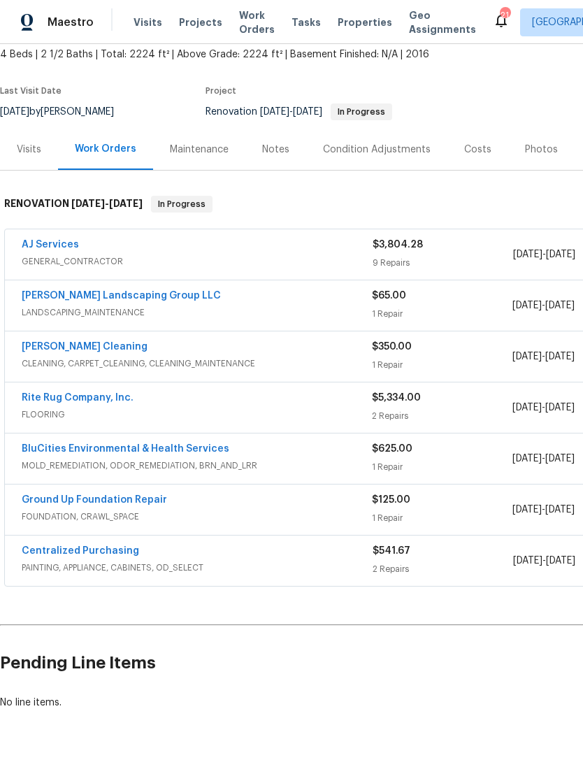
scroll to position [82, 0]
click at [215, 150] on div "Maintenance" at bounding box center [199, 150] width 59 height 14
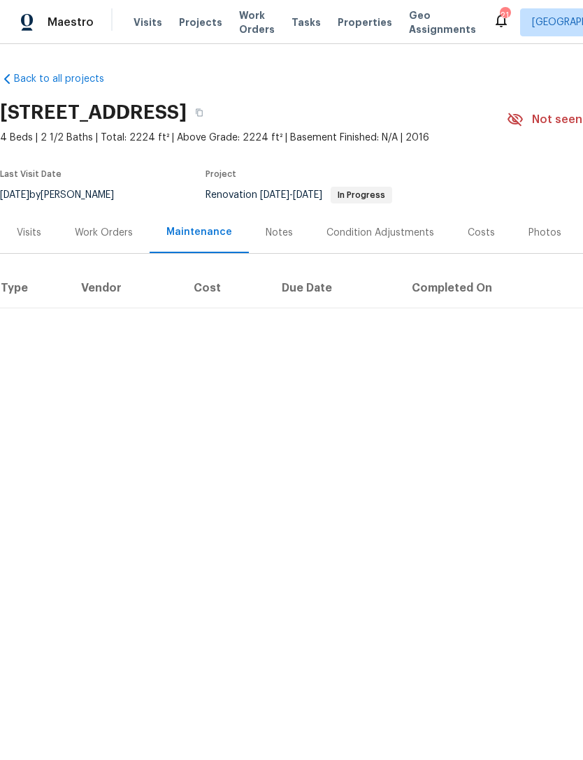
scroll to position [0, 1]
click at [277, 229] on div "Notes" at bounding box center [277, 233] width 27 height 14
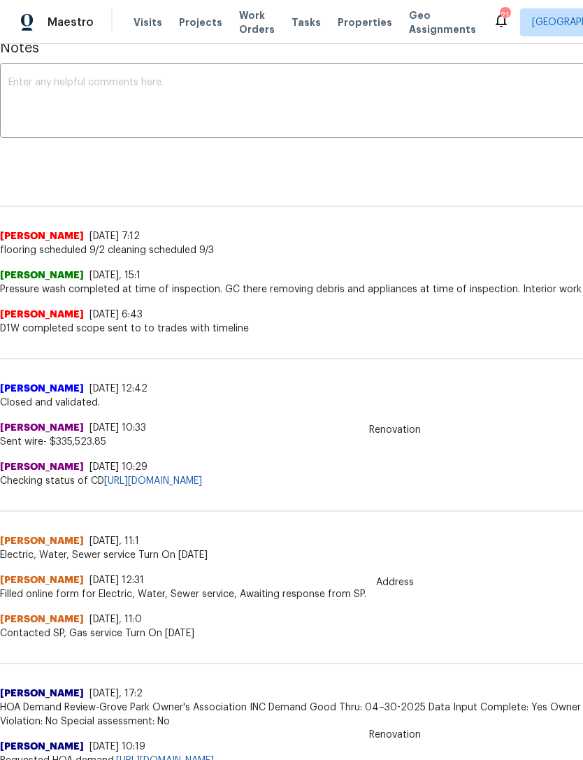
scroll to position [224, 0]
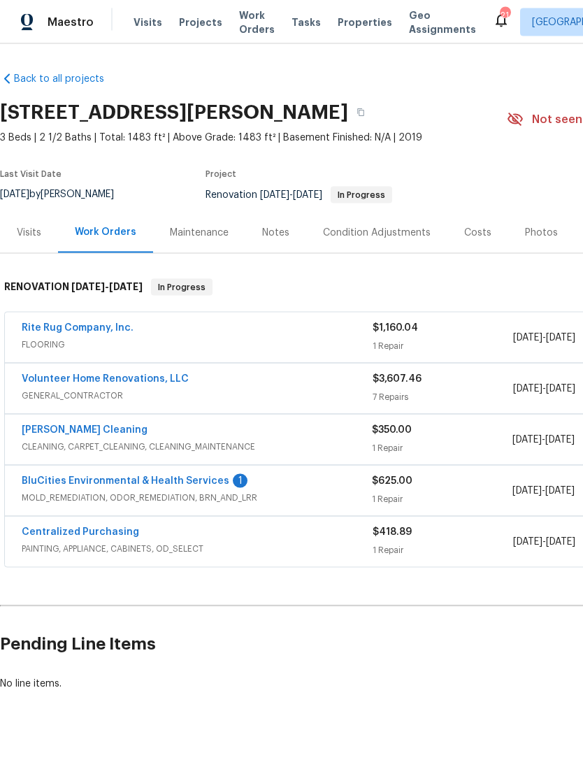
scroll to position [25, 0]
click at [203, 476] on link "BluCities Environmental & Health Services" at bounding box center [126, 481] width 208 height 10
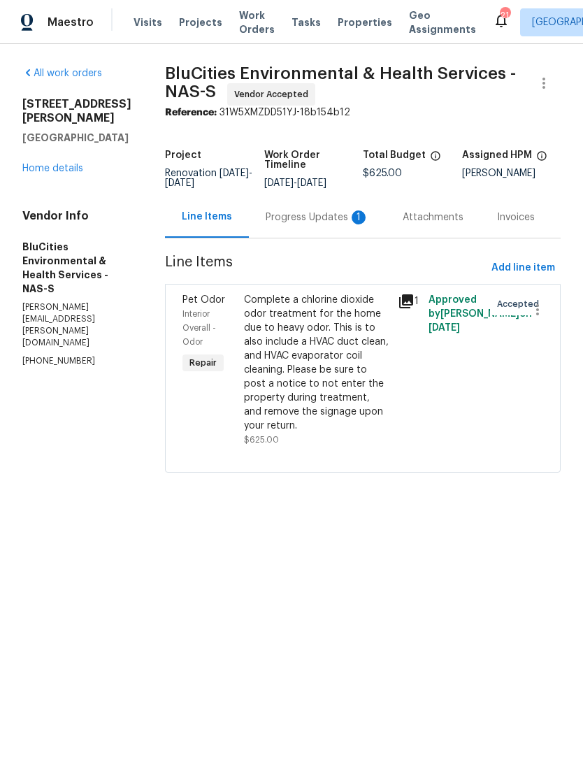
click at [321, 217] on div "Progress Updates 1" at bounding box center [317, 217] width 103 height 14
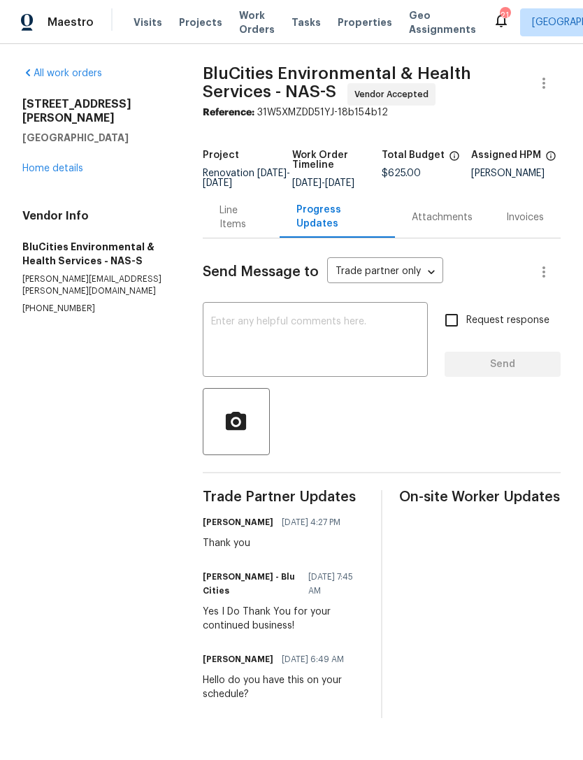
click at [59, 164] on link "Home details" at bounding box center [52, 169] width 61 height 10
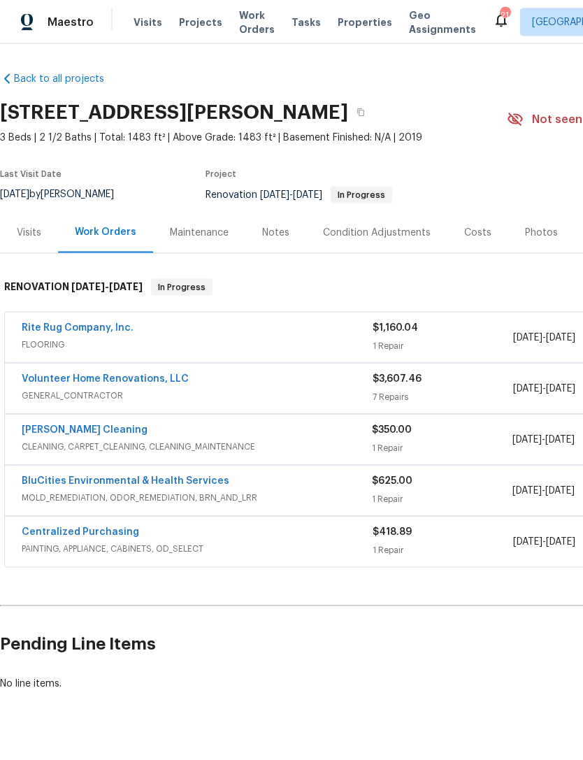
scroll to position [25, 0]
click at [147, 374] on link "Volunteer Home Renovations, LLC" at bounding box center [105, 379] width 167 height 10
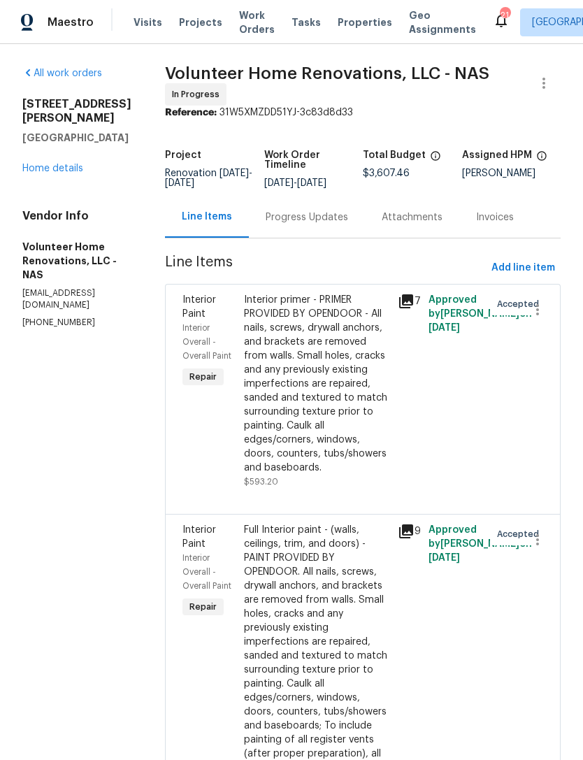
click at [323, 224] on div "Progress Updates" at bounding box center [307, 217] width 82 height 14
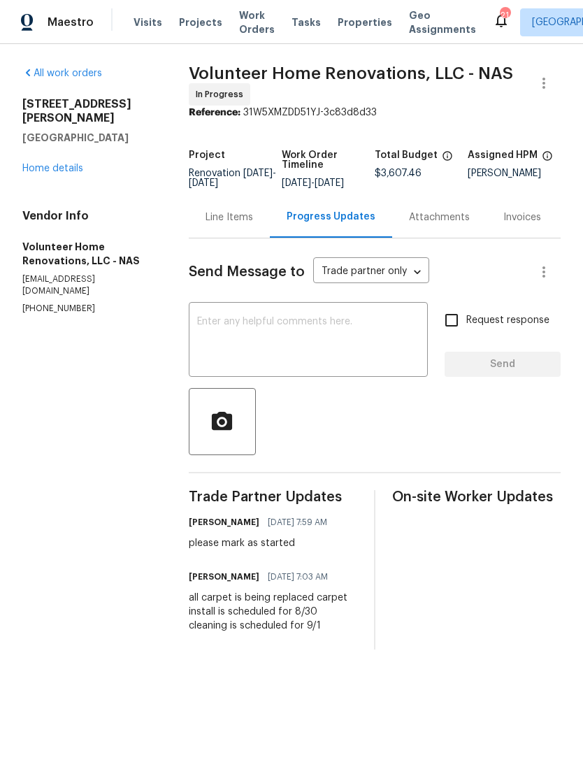
click at [71, 164] on link "Home details" at bounding box center [52, 169] width 61 height 10
